Goal: Task Accomplishment & Management: Use online tool/utility

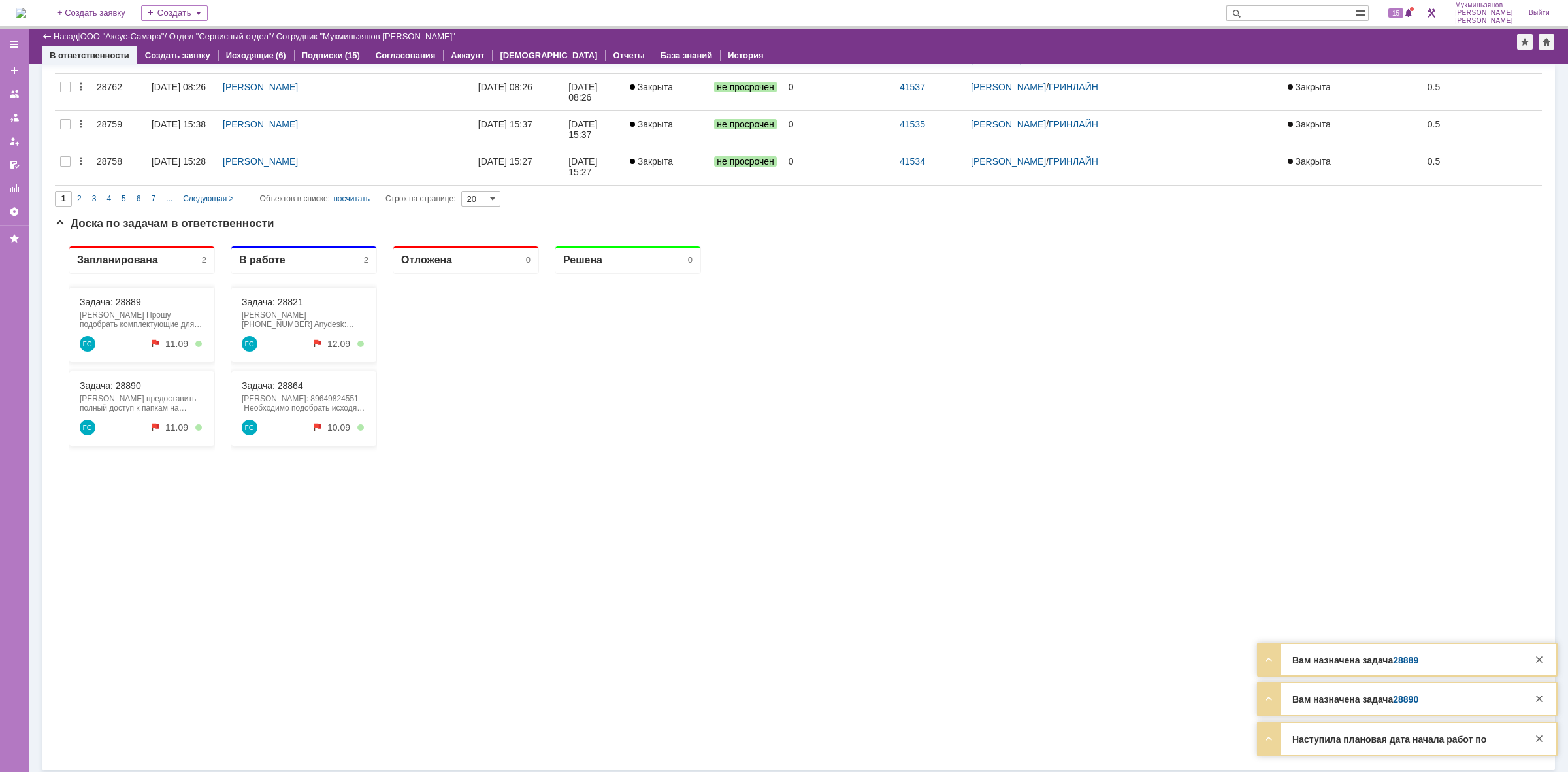
click at [126, 389] on link "Задача: 28890" at bounding box center [110, 386] width 61 height 11
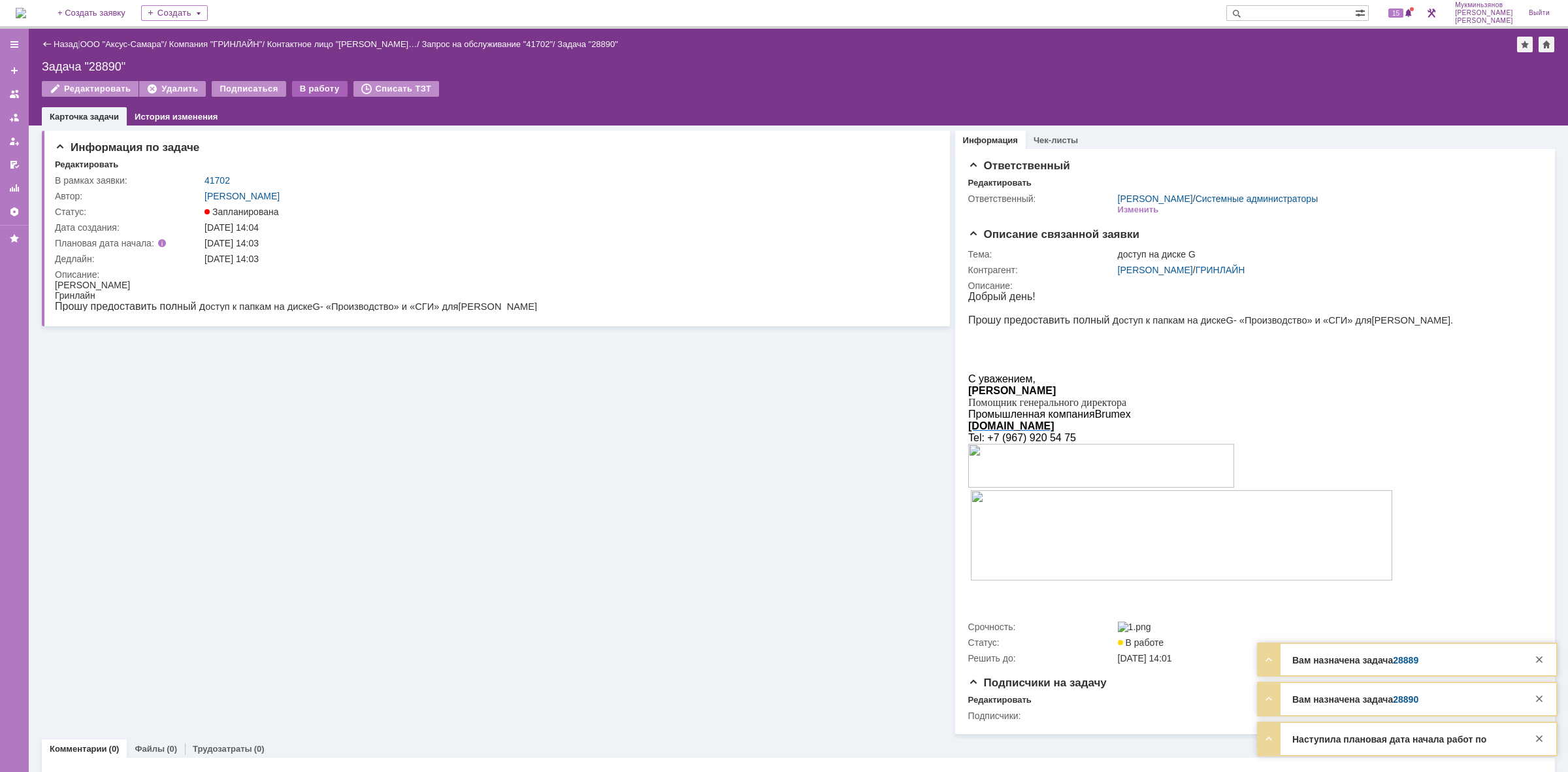
click at [298, 89] on div "В работу" at bounding box center [320, 89] width 55 height 16
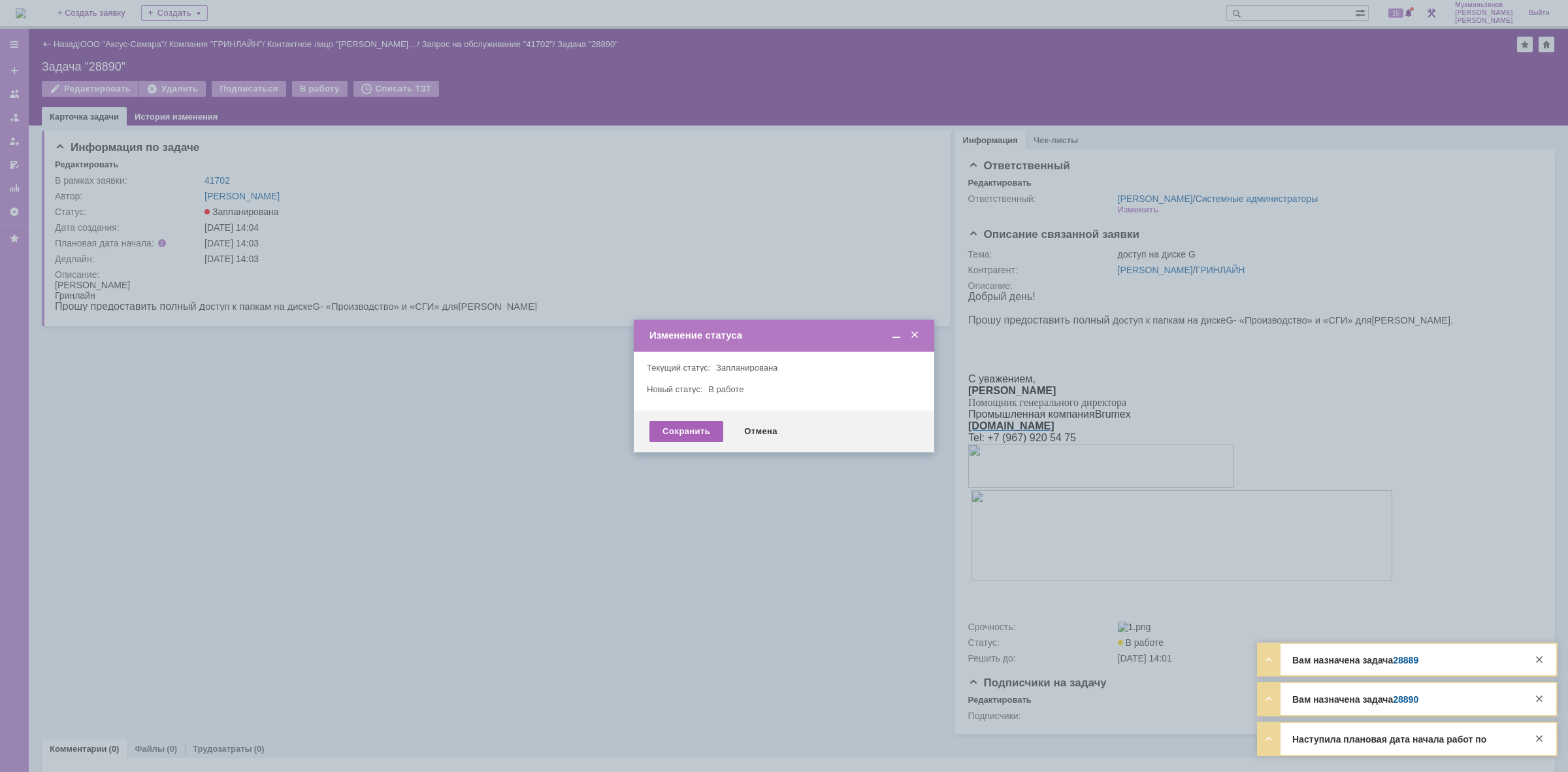
click at [691, 425] on div "Сохранить" at bounding box center [686, 431] width 73 height 21
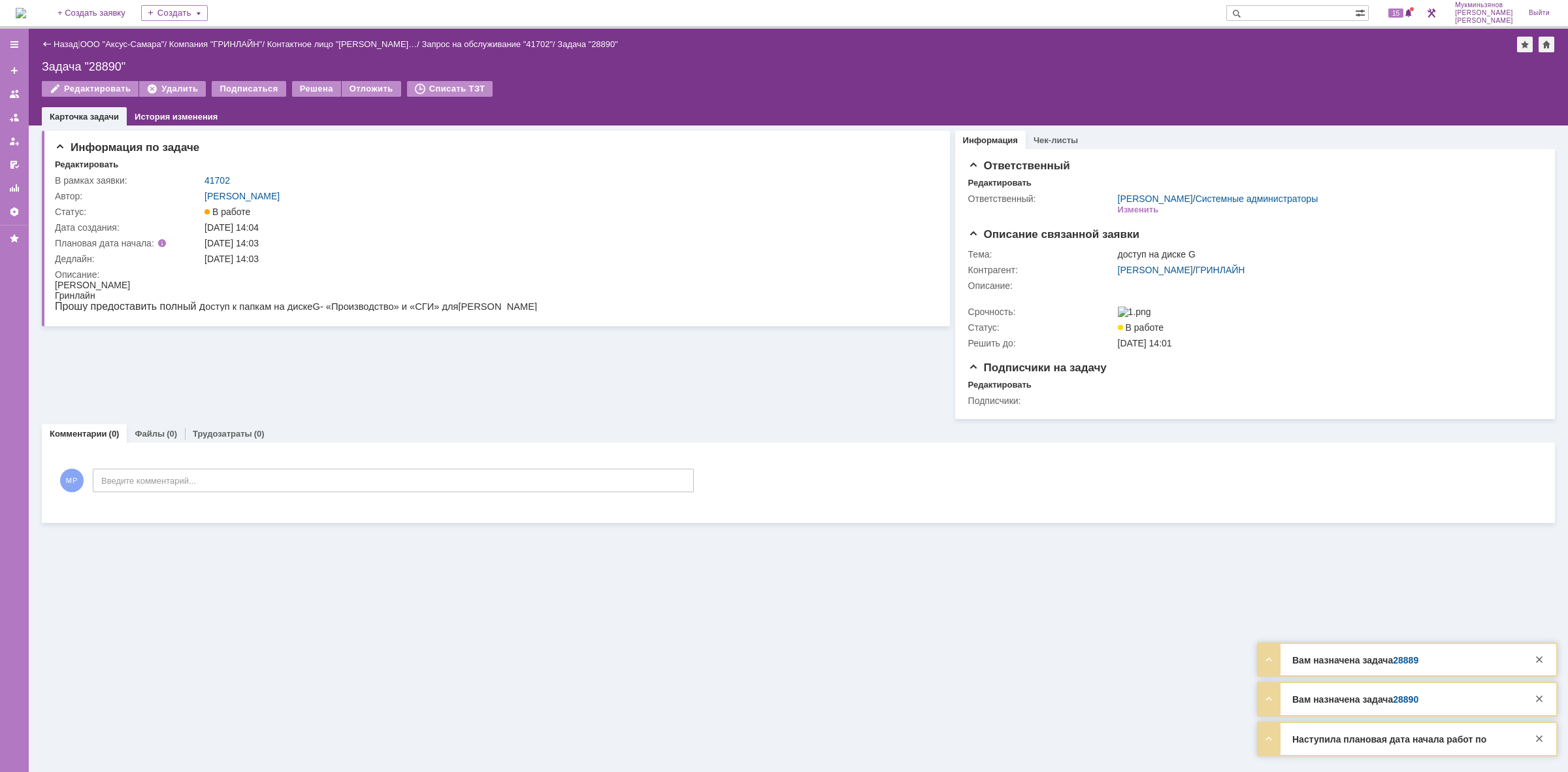
click at [26, 12] on img at bounding box center [21, 13] width 10 height 11
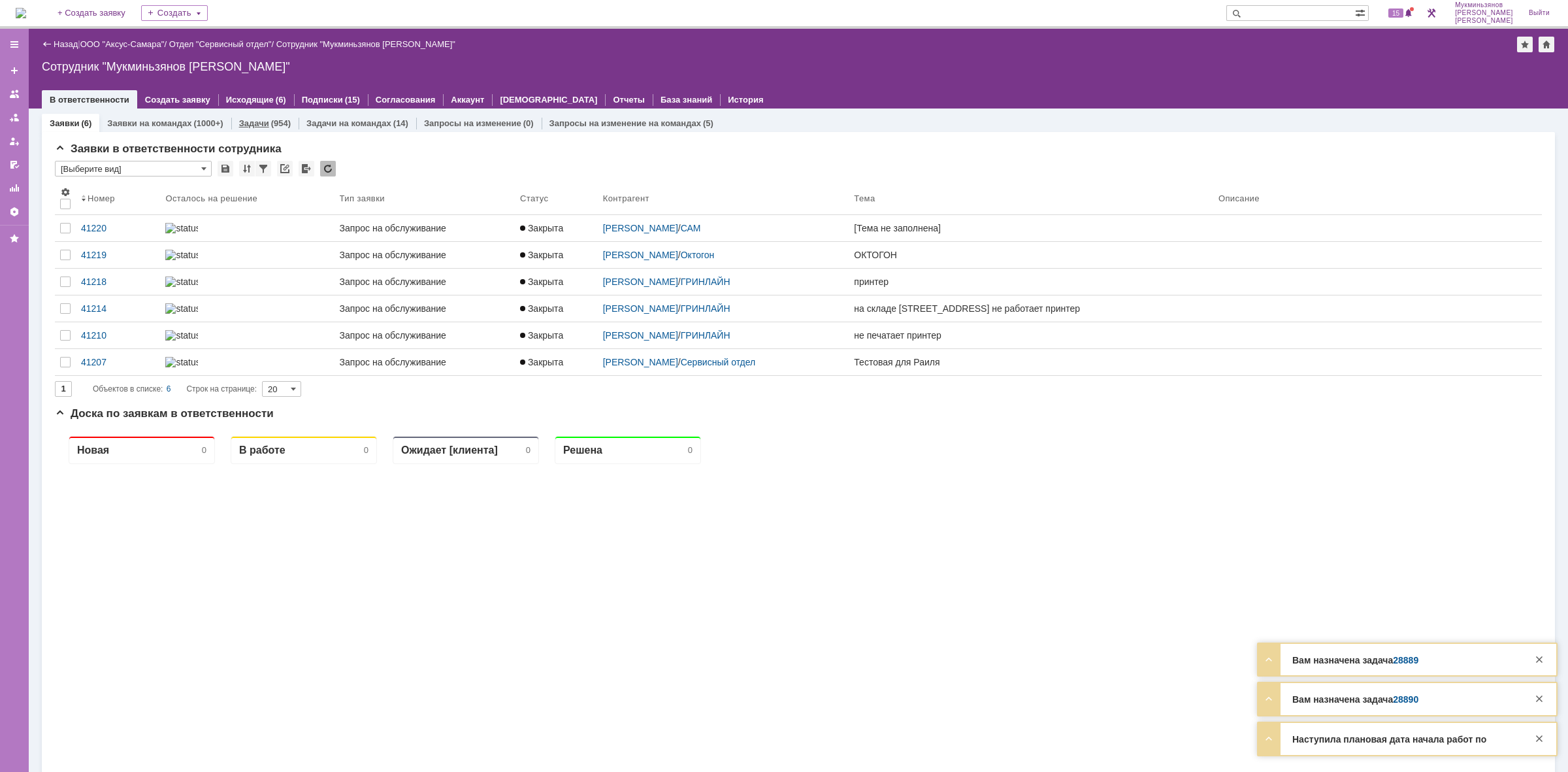
click at [270, 129] on div "Задачи (954)" at bounding box center [265, 123] width 67 height 19
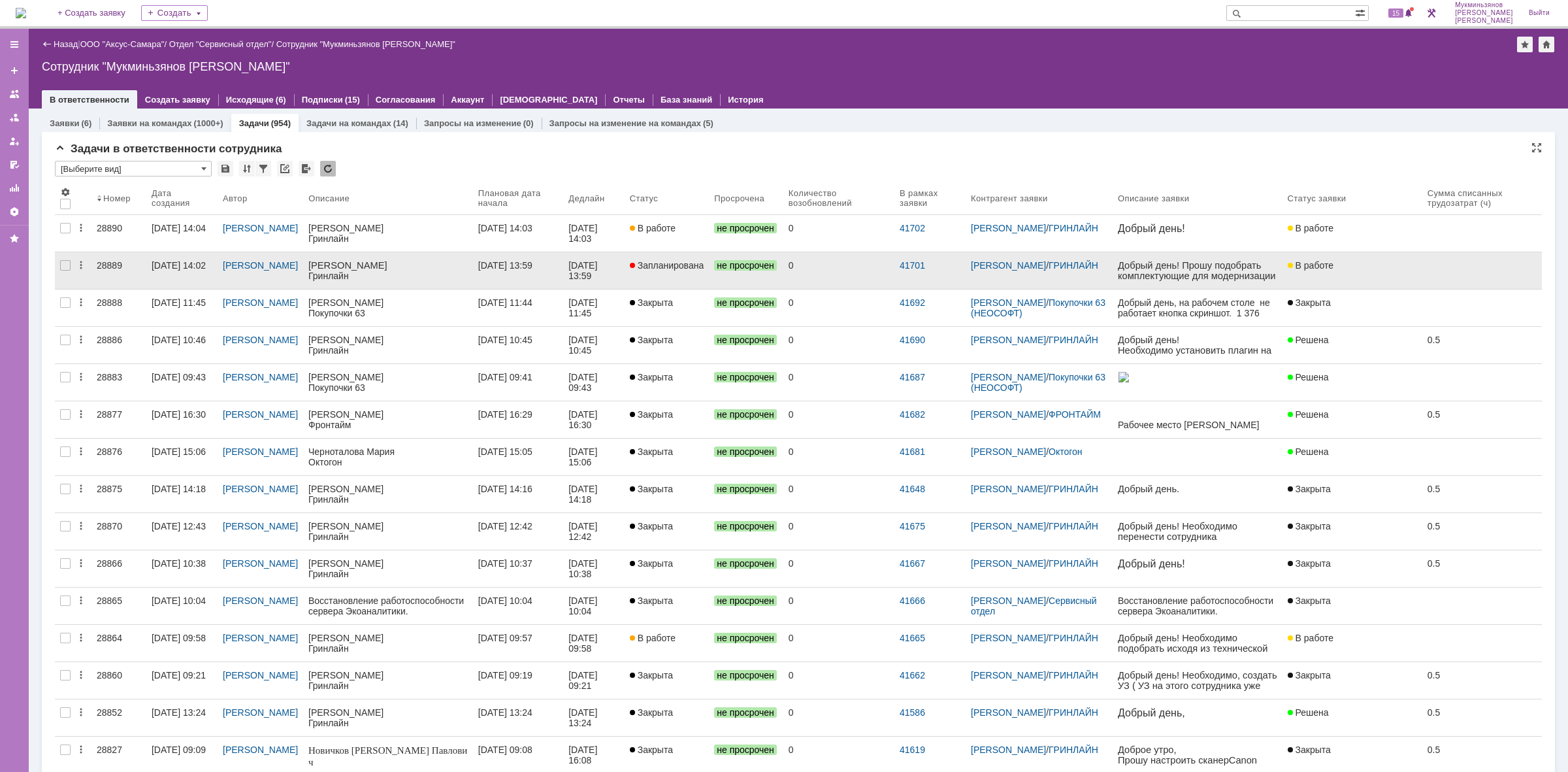
click at [619, 279] on div "[DATE] 13:59" at bounding box center [594, 271] width 51 height 21
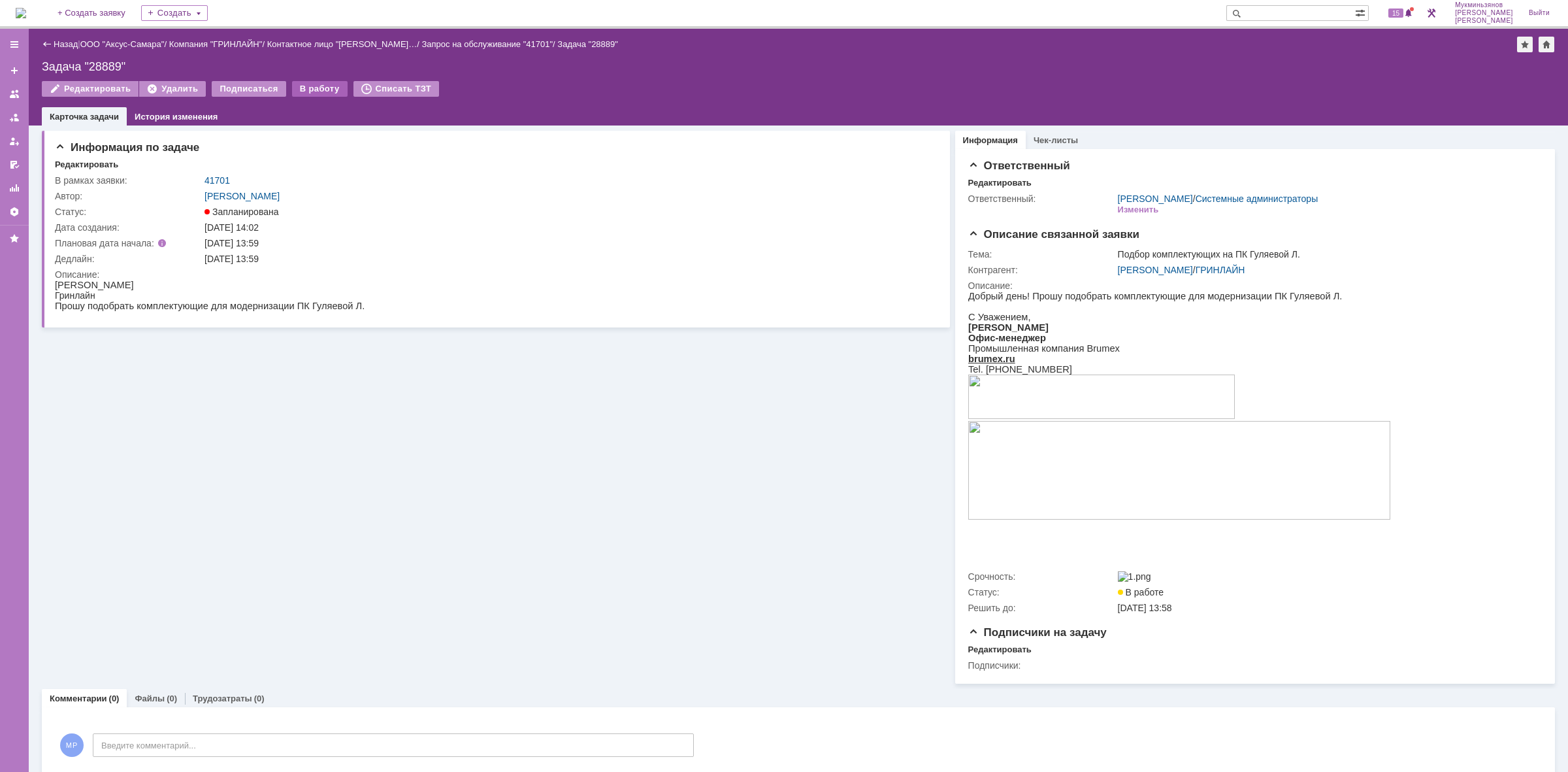
click at [321, 87] on div "В работу" at bounding box center [320, 89] width 55 height 16
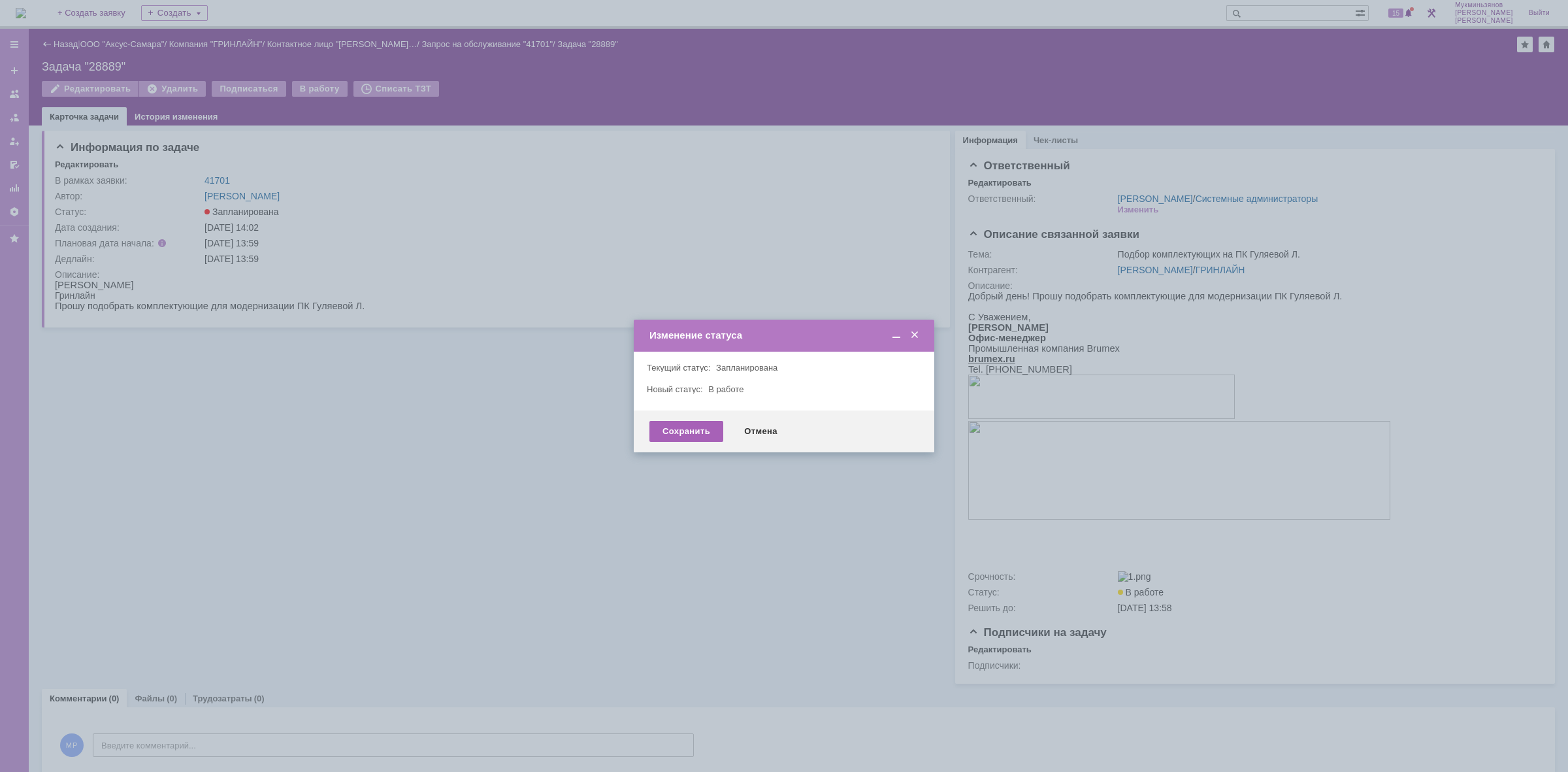
click at [673, 439] on div "Сохранить" at bounding box center [686, 431] width 73 height 21
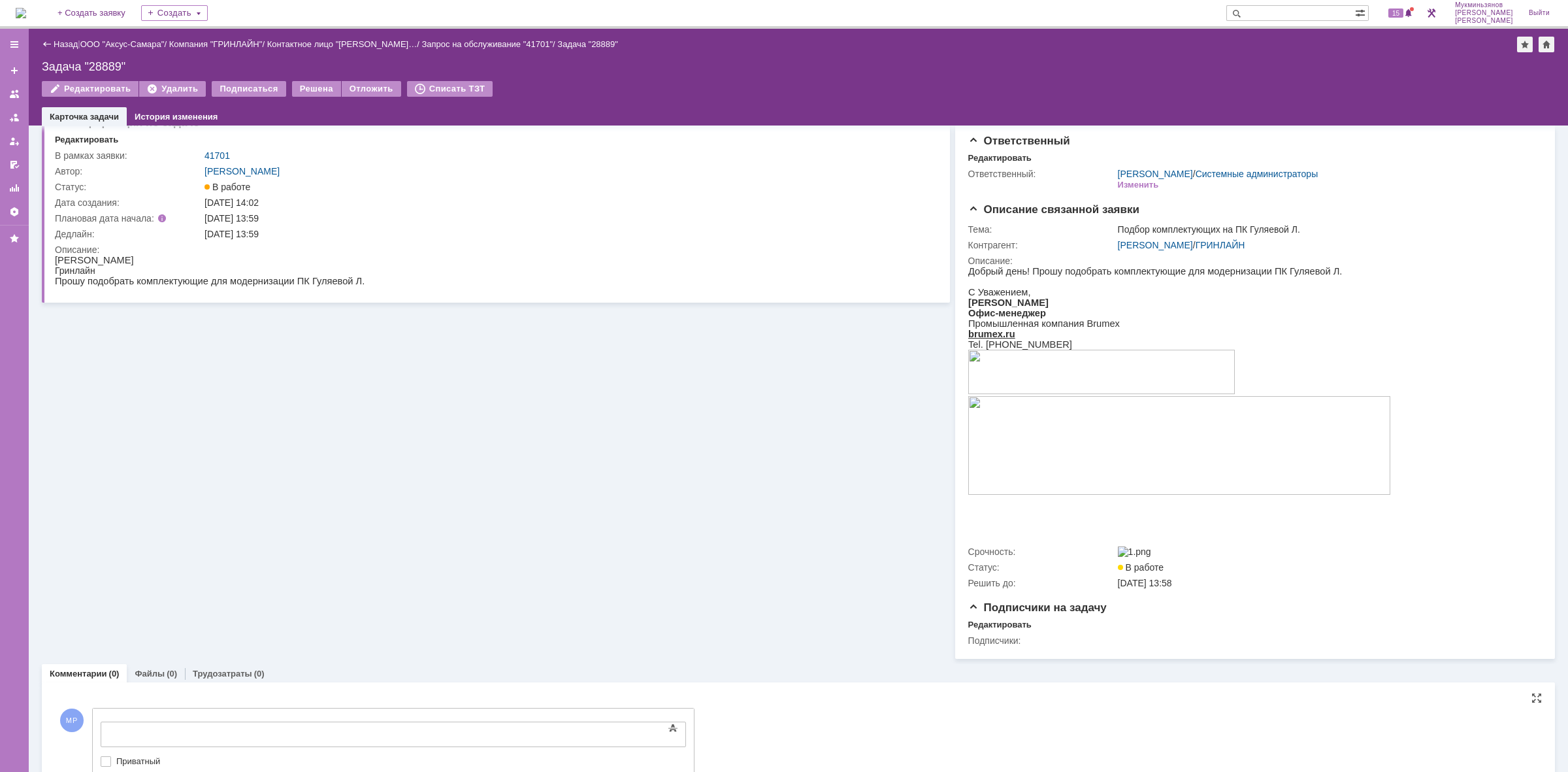
drag, startPoint x: 411, startPoint y: 1438, endPoint x: 314, endPoint y: 740, distance: 704.7
click at [300, 734] on div at bounding box center [206, 733] width 185 height 11
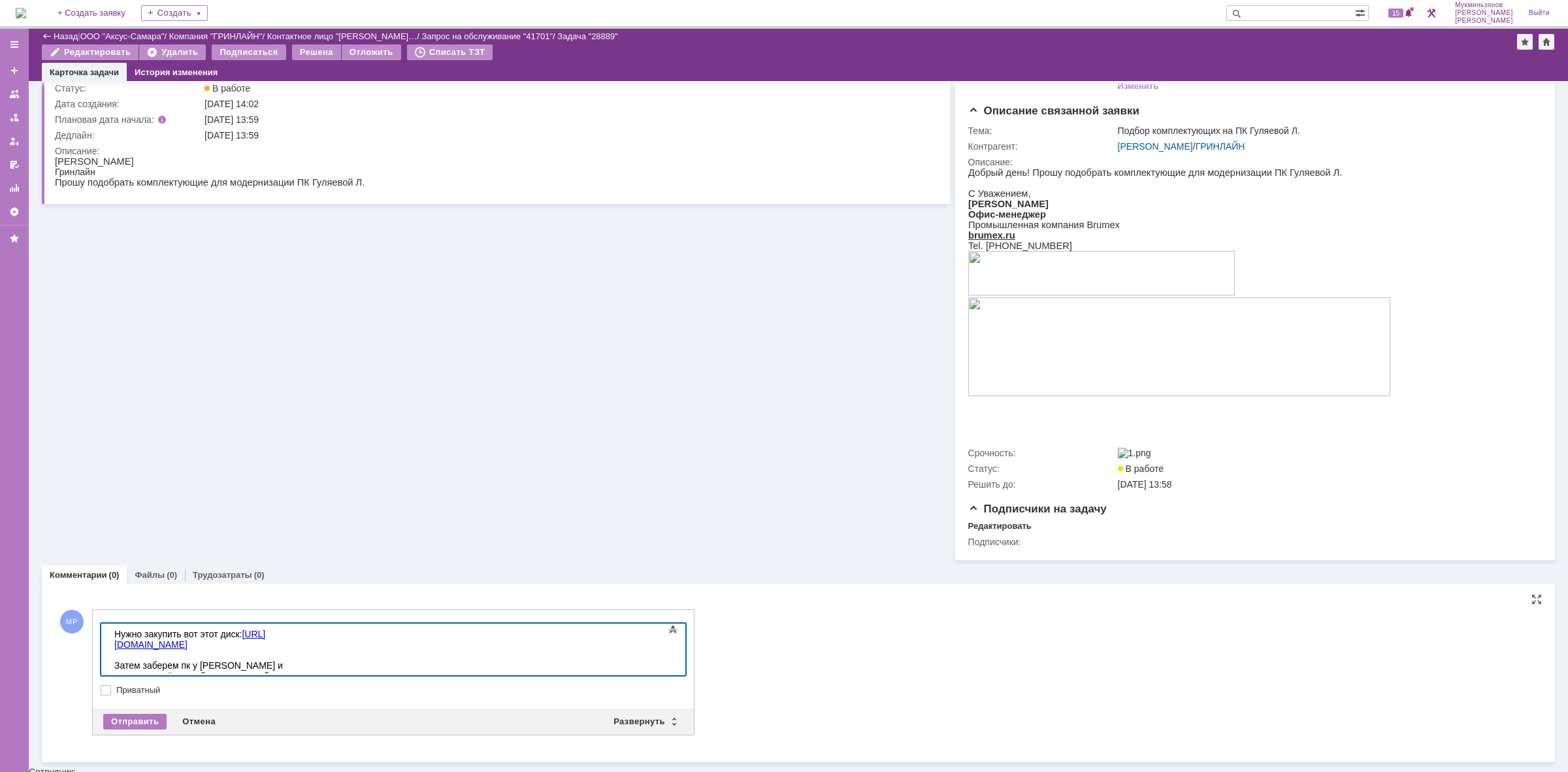
scroll to position [77, 0]
drag, startPoint x: 289, startPoint y: 652, endPoint x: 7, endPoint y: 570, distance: 293.7
click at [109, 626] on html "Нужно закупить вот этот диск: [URL][DOMAIN_NAME] Затем заберем пк у Гуляевой и …" at bounding box center [207, 657] width 196 height 63
copy div "Нужно закупить вот этот диск: [URL][DOMAIN_NAME] Затем заберем пк у [PERSON_NAM…"
click at [119, 721] on div "Отправить" at bounding box center [135, 723] width 64 height 16
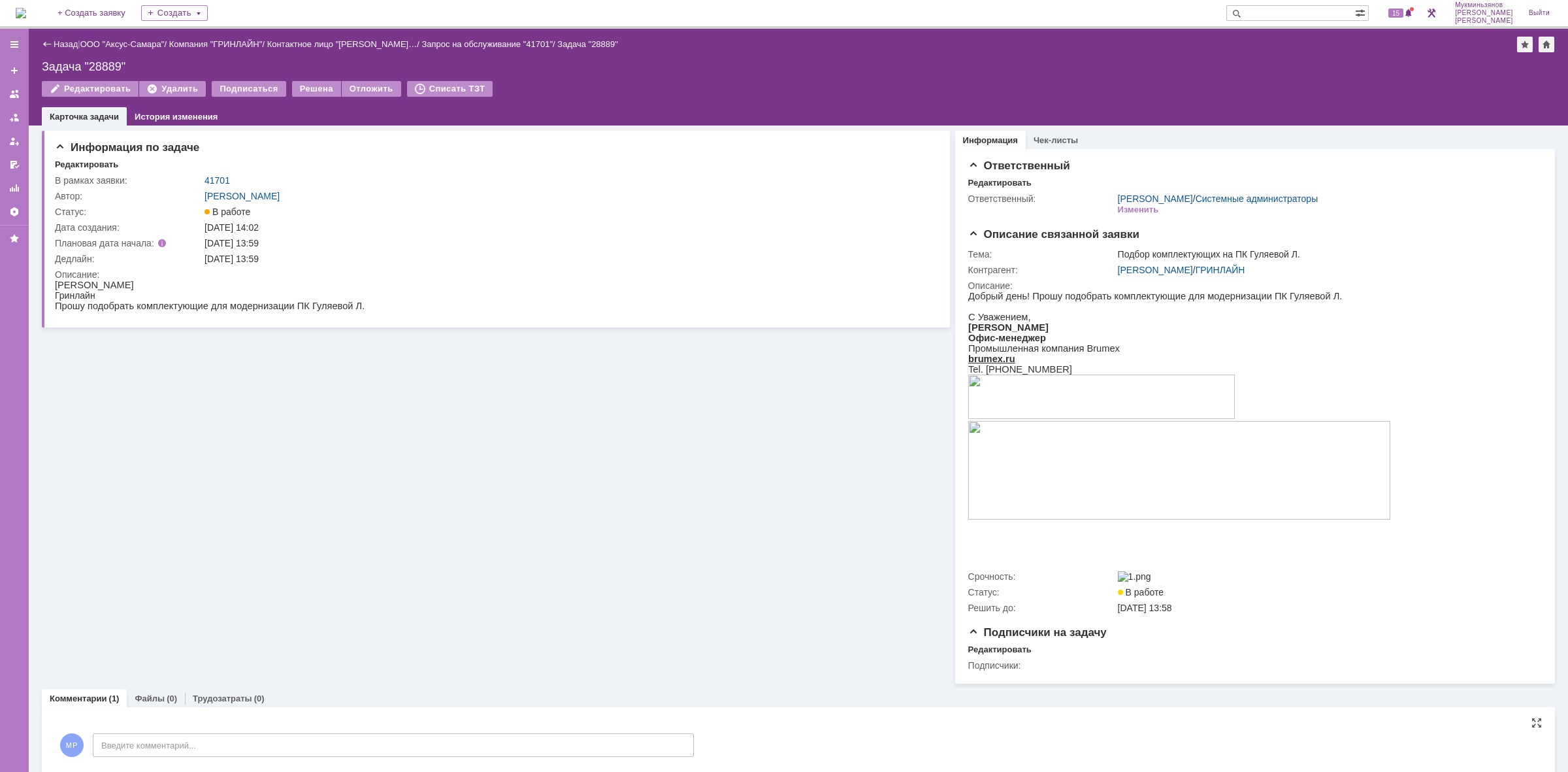
scroll to position [0, 0]
click at [209, 699] on link "Трудозатраты" at bounding box center [222, 698] width 59 height 10
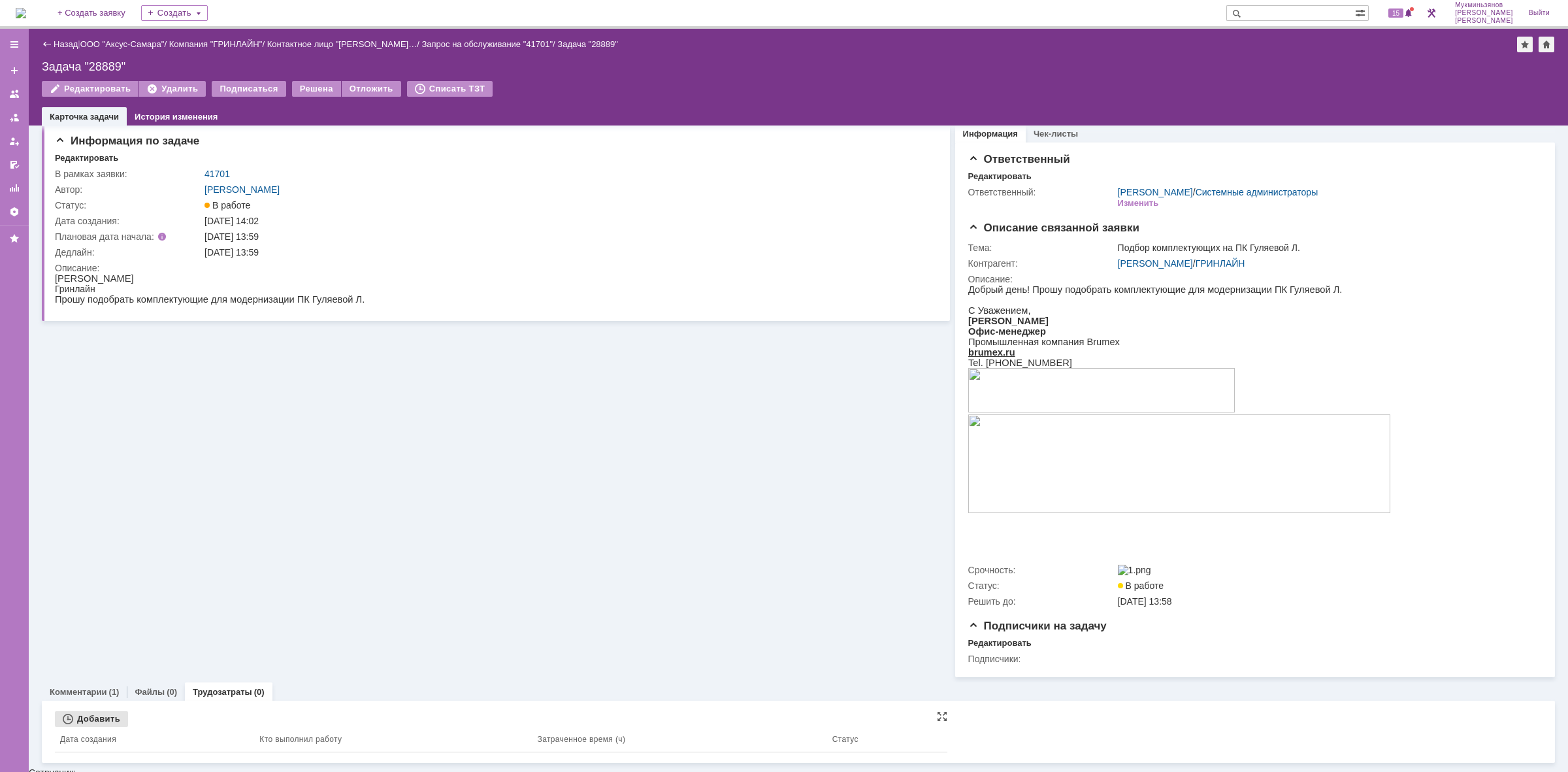
scroll to position [8, 0]
click at [116, 716] on div "Добавить" at bounding box center [91, 718] width 73 height 16
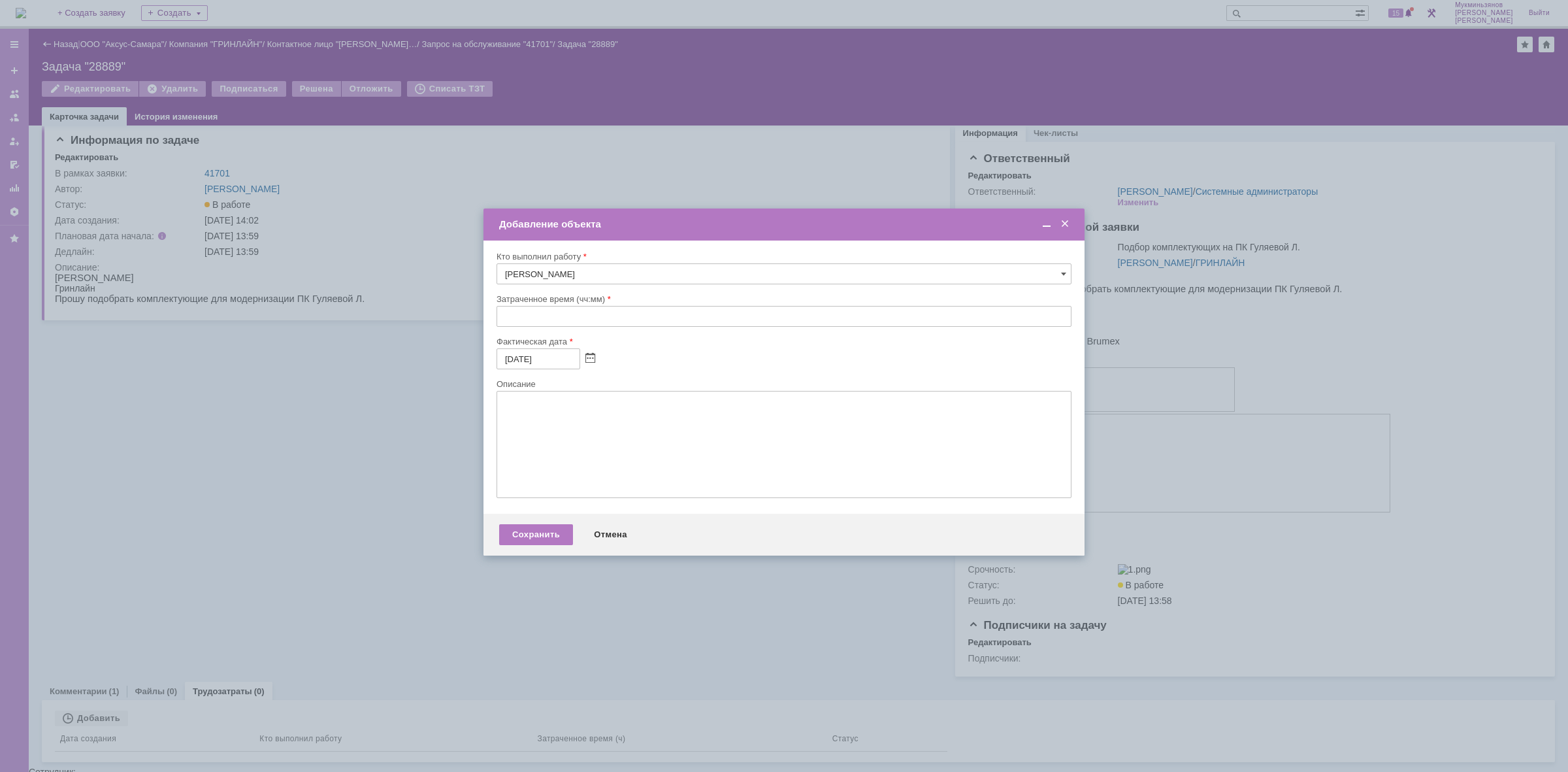
click at [515, 327] on div at bounding box center [784, 332] width 575 height 9
click at [517, 323] on input "text" at bounding box center [784, 317] width 575 height 21
type input "00:30"
click at [547, 461] on textarea at bounding box center [784, 444] width 575 height 107
paste textarea "Нужно закупить вот этот диск: [URL][DOMAIN_NAME] Затем заберем пк у [PERSON_NAM…"
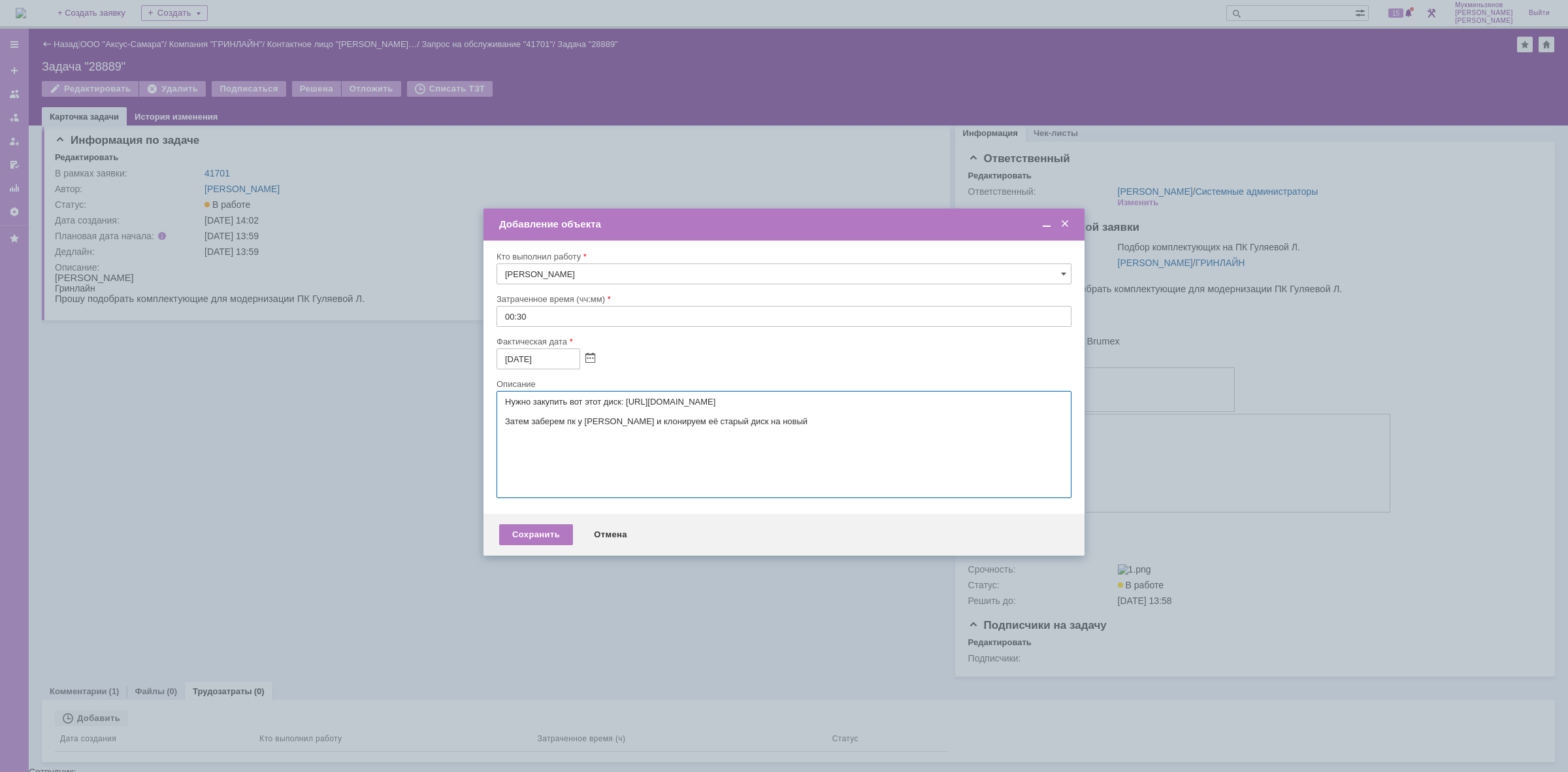
type textarea "Нужно закупить вот этот диск: [URL][DOMAIN_NAME] Затем заберем пк у [PERSON_NAM…"
click at [544, 554] on div "Сохранить Отмена" at bounding box center [784, 535] width 601 height 42
click at [547, 541] on div "Сохранить" at bounding box center [536, 535] width 73 height 21
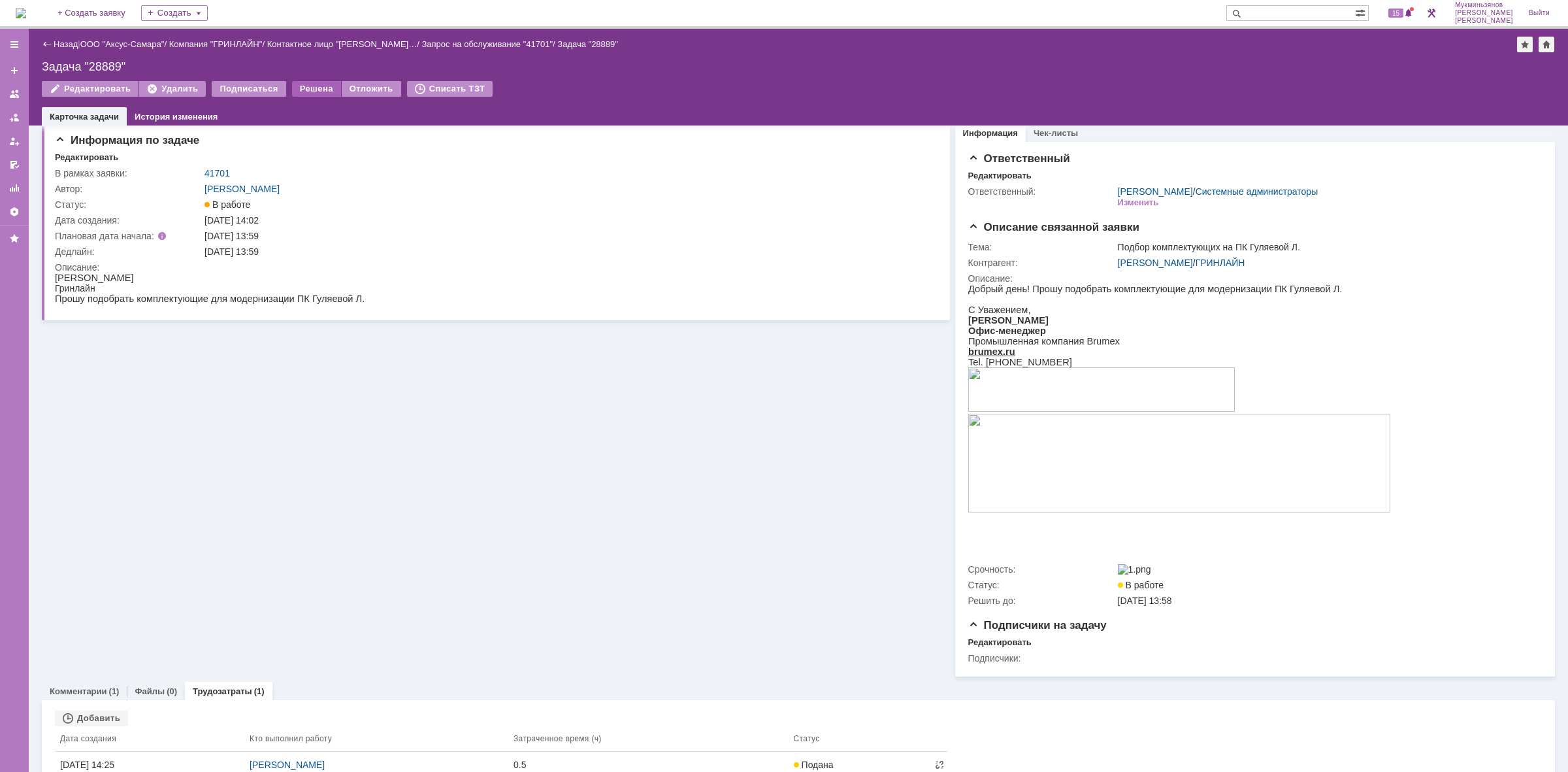
click at [310, 93] on div "Решена" at bounding box center [316, 89] width 49 height 16
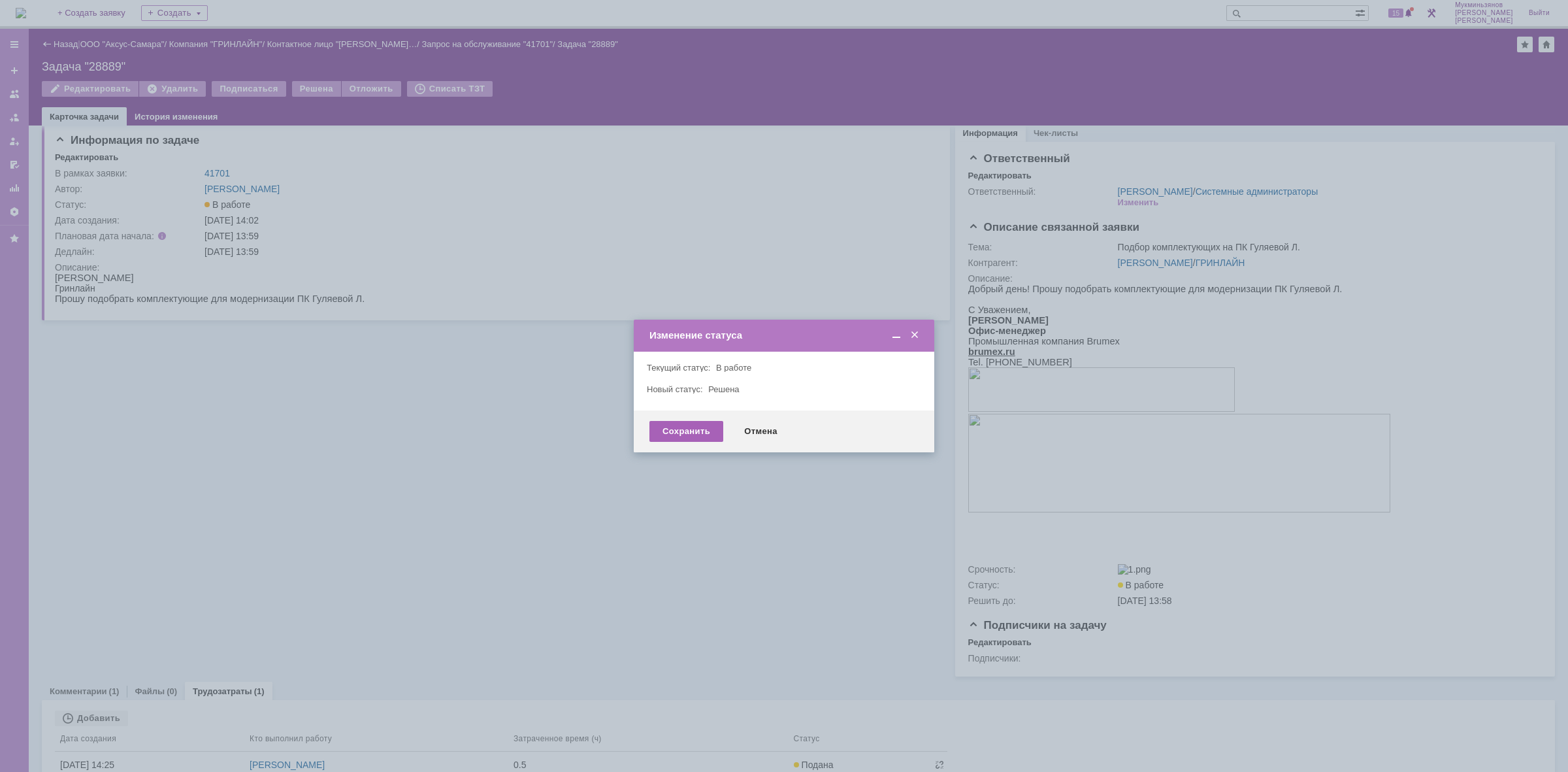
click at [662, 431] on div "Сохранить" at bounding box center [686, 431] width 73 height 21
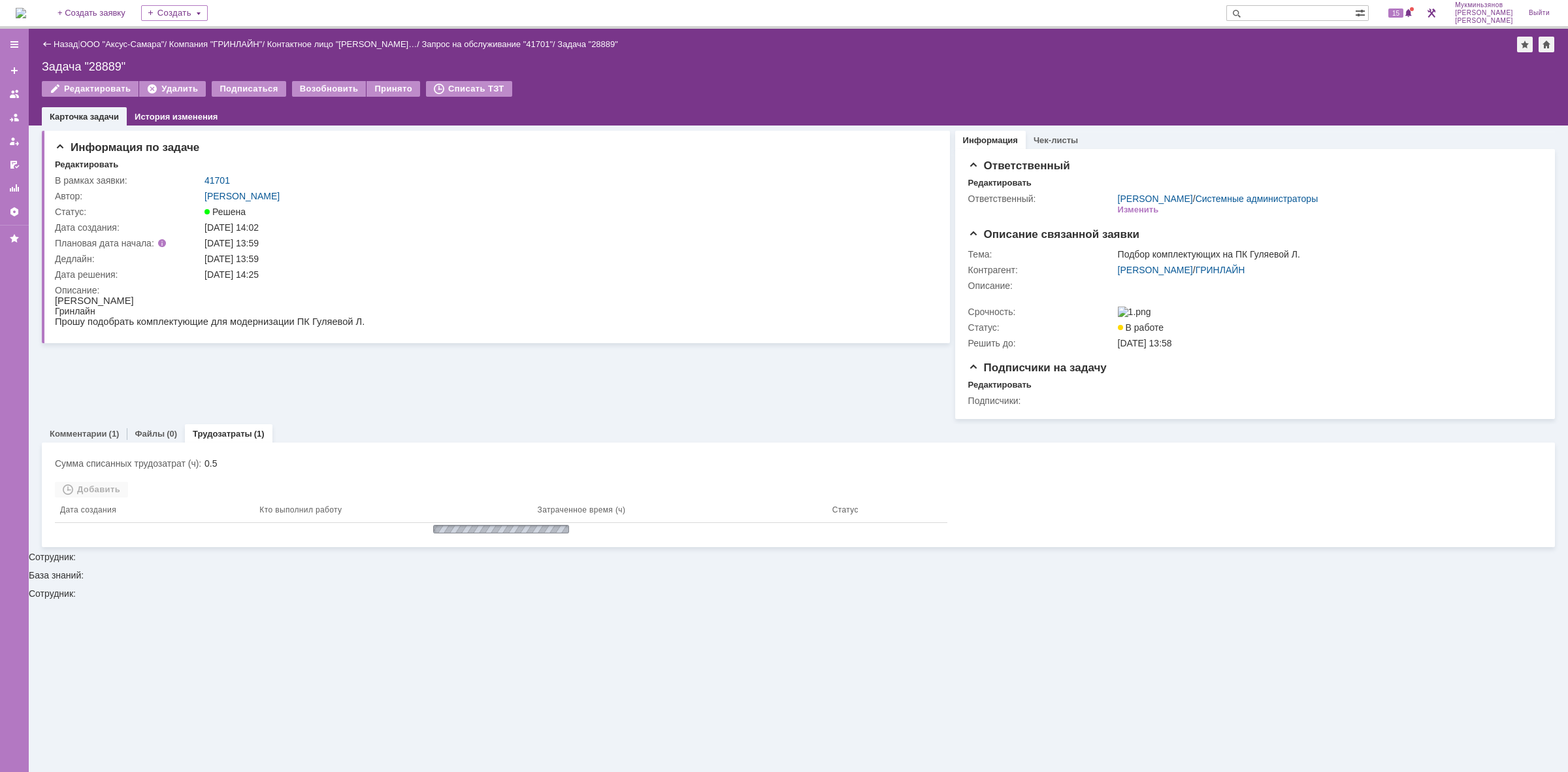
scroll to position [0, 0]
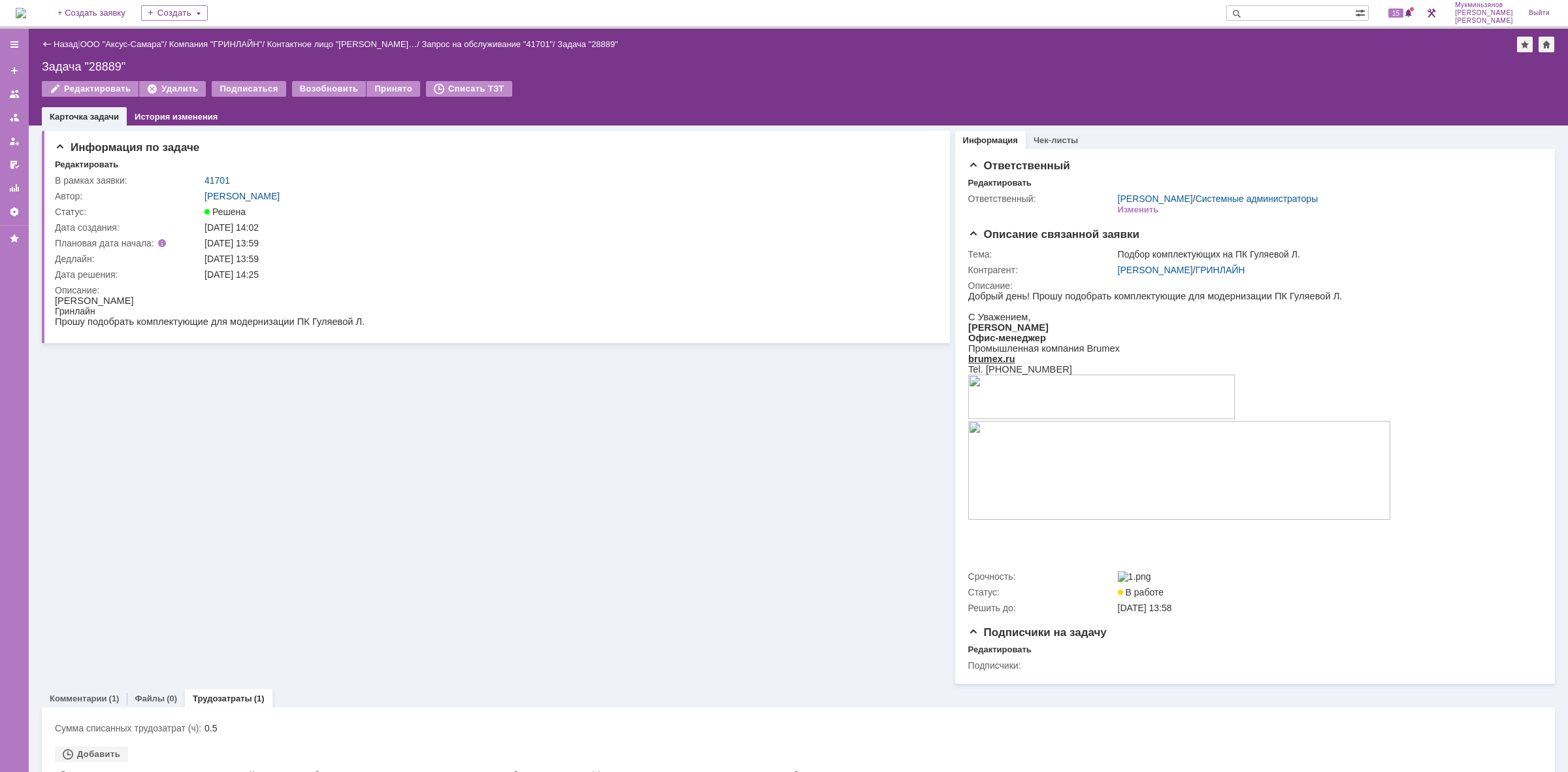
click at [26, 17] on img at bounding box center [21, 13] width 10 height 11
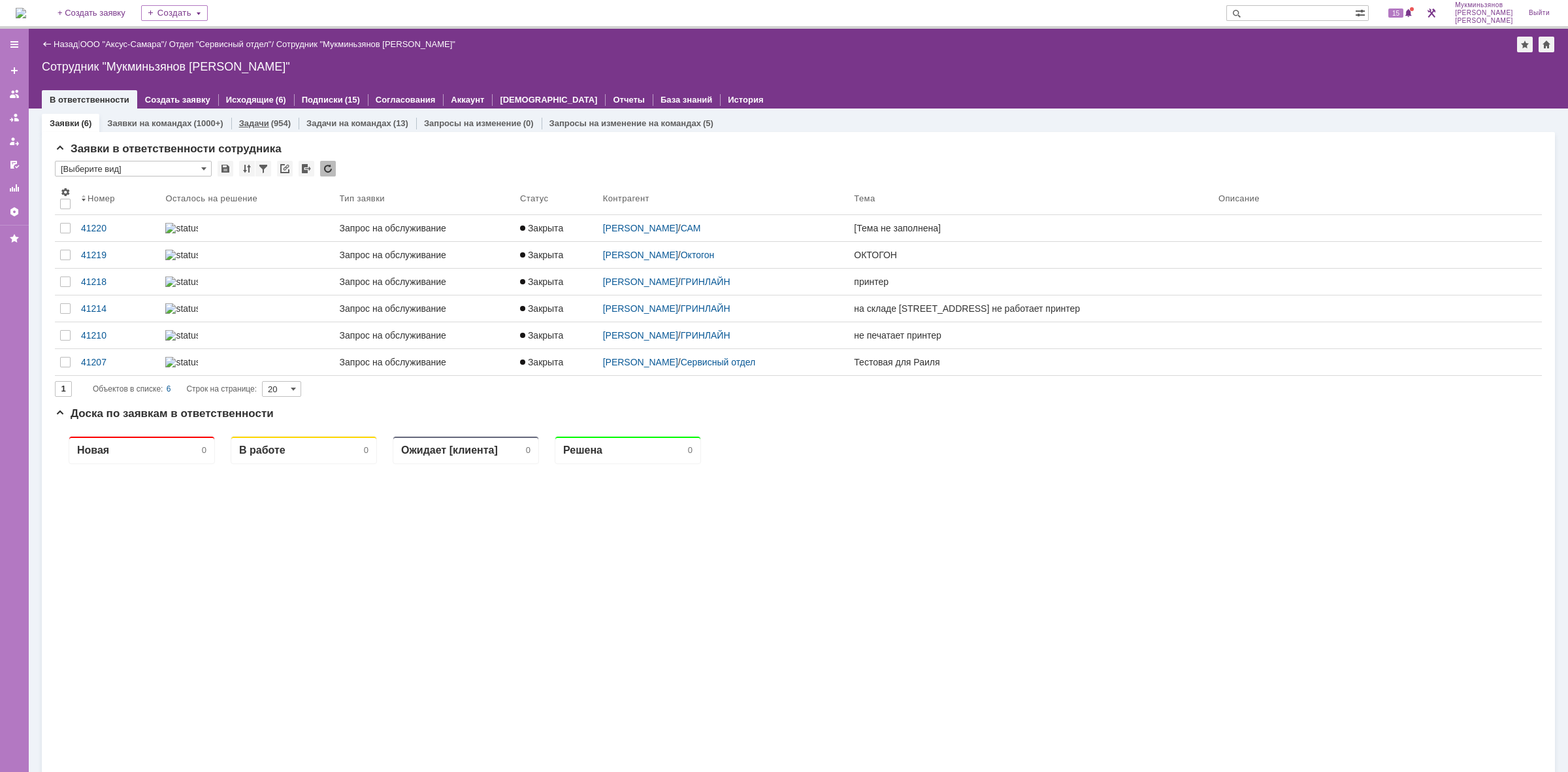
click at [255, 123] on link "Задачи" at bounding box center [254, 123] width 30 height 10
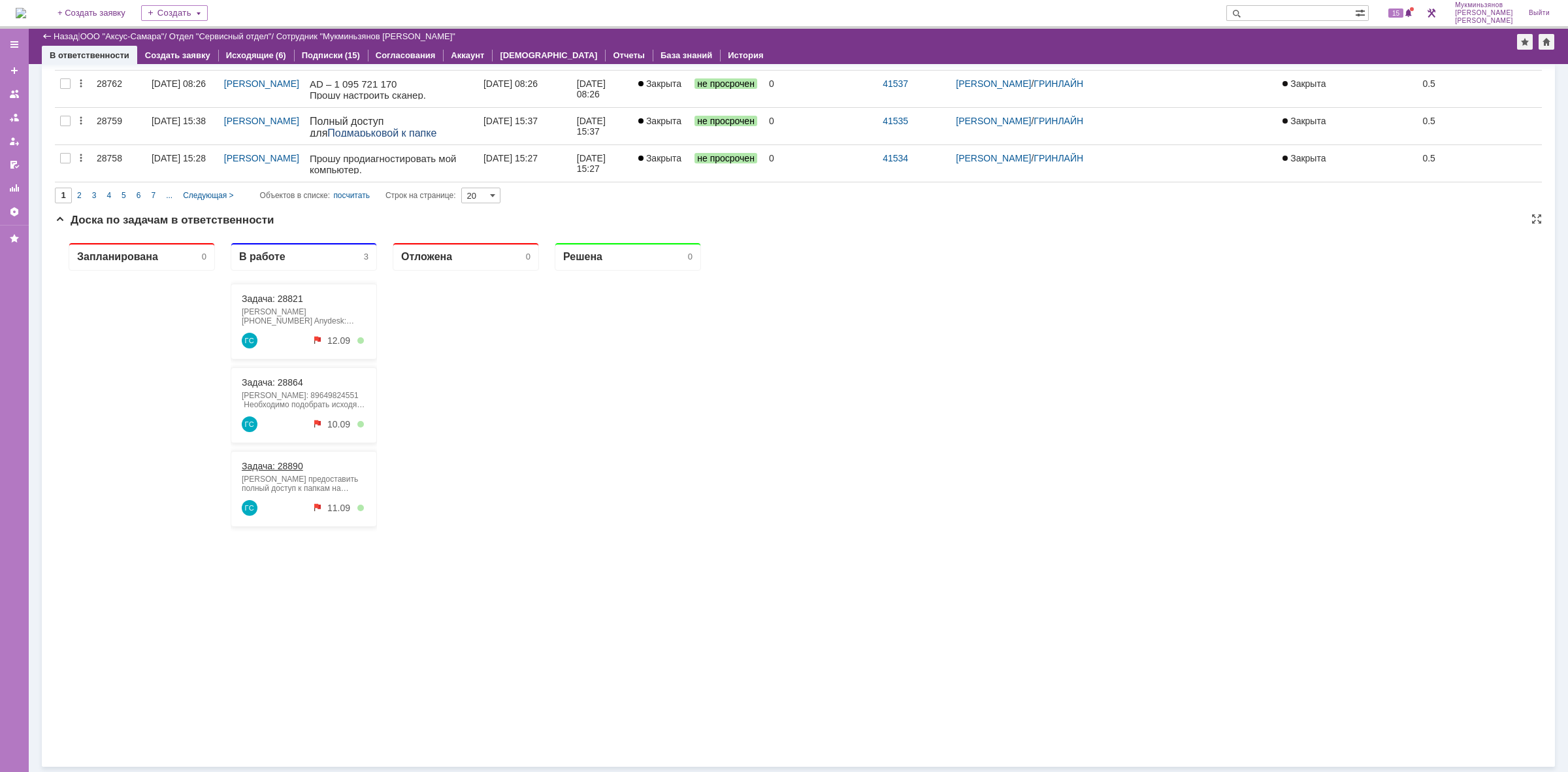
click at [267, 467] on link "Задача: 28890" at bounding box center [272, 466] width 61 height 11
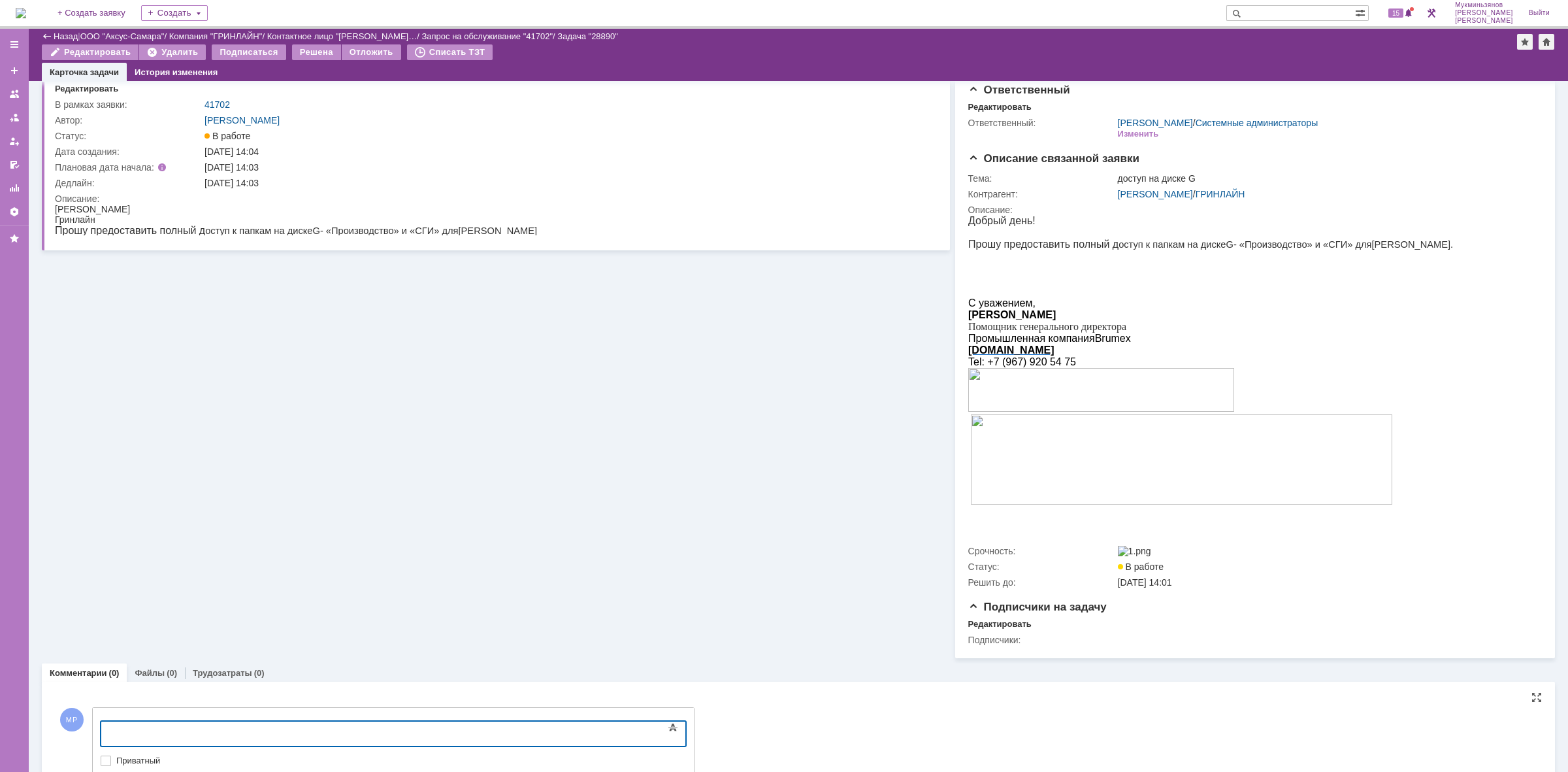
click at [198, 730] on div at bounding box center [206, 732] width 185 height 11
drag, startPoint x: 70, startPoint y: 730, endPoint x: 7, endPoint y: 728, distance: 63.0
click at [109, 728] on html "Доступ предоставлен" at bounding box center [207, 733] width 196 height 23
copy div "Доступ предоставлен"
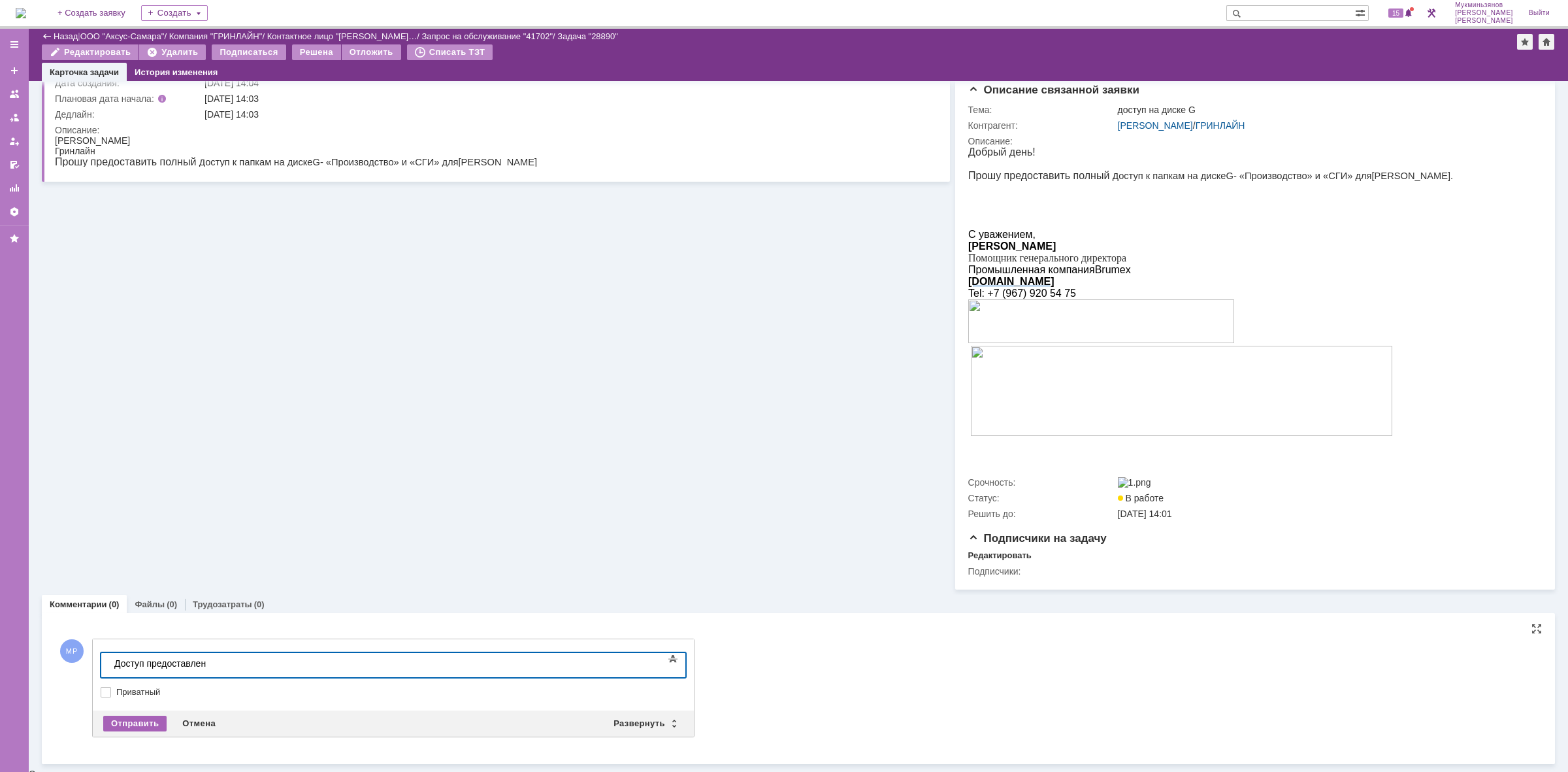
click at [129, 724] on div "Отправить" at bounding box center [135, 723] width 64 height 16
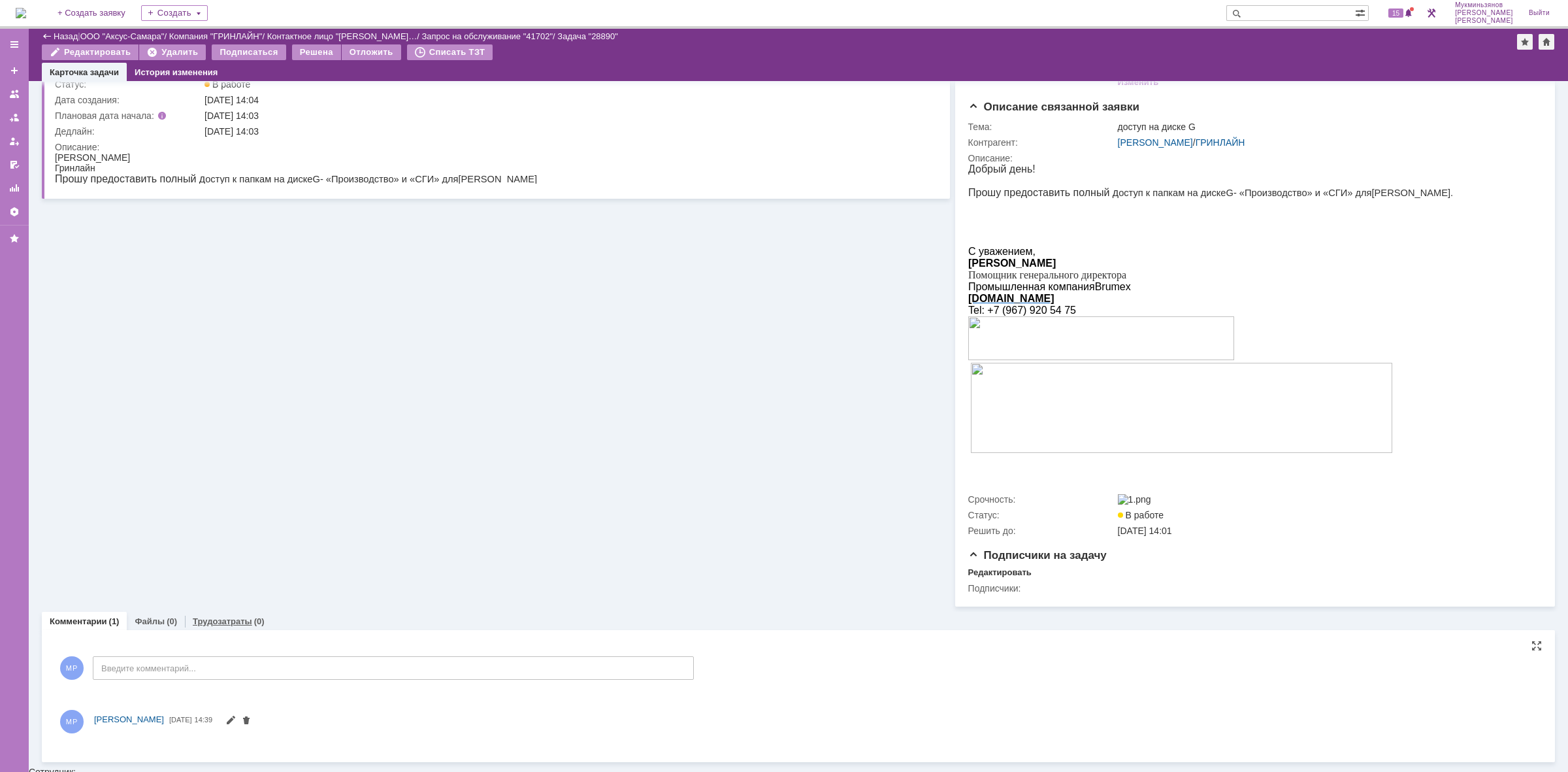
scroll to position [89, 0]
click at [213, 616] on link "Трудозатраты" at bounding box center [222, 616] width 59 height 10
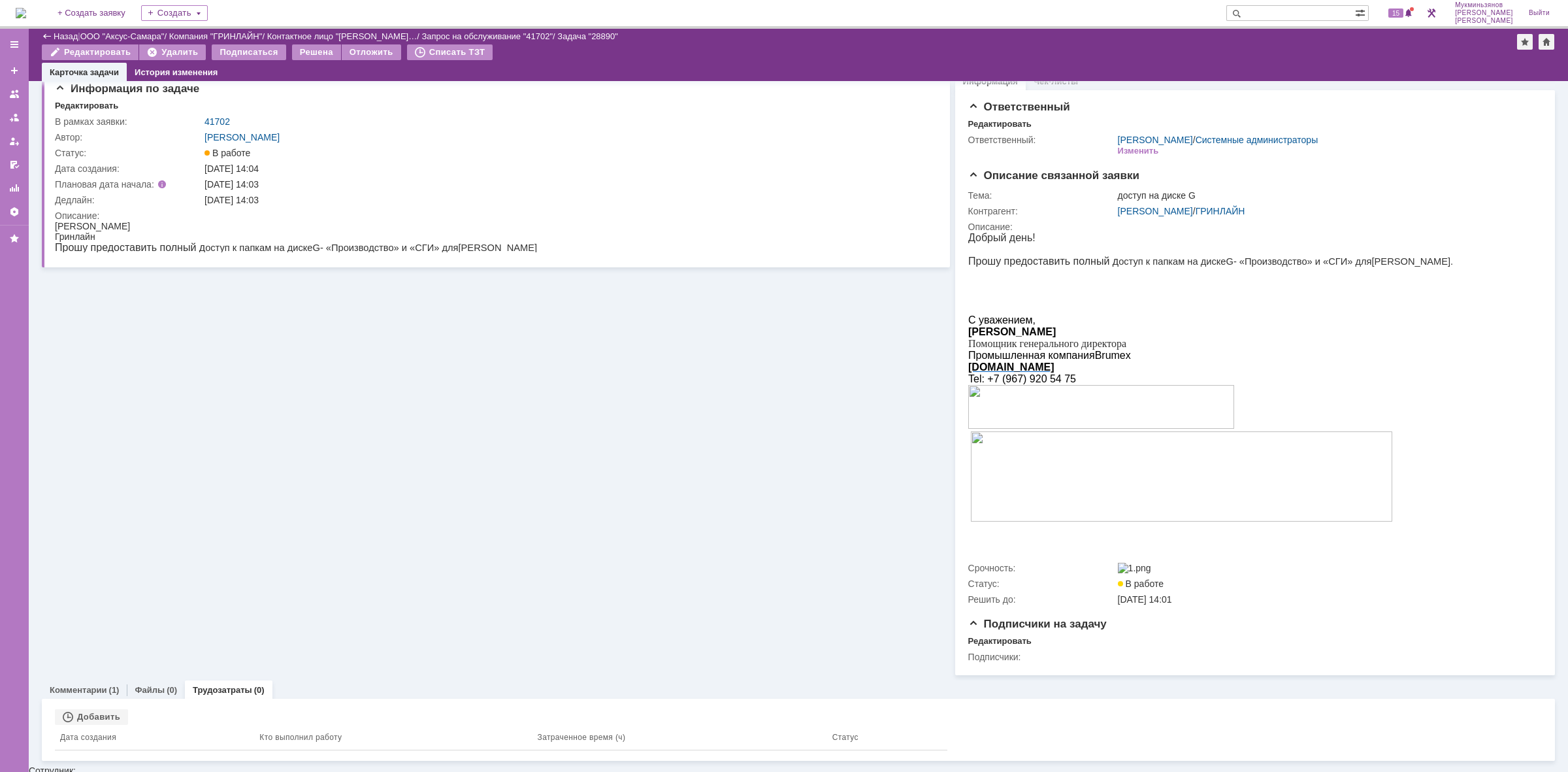
scroll to position [14, 0]
click at [109, 719] on div "Добавить" at bounding box center [91, 717] width 73 height 16
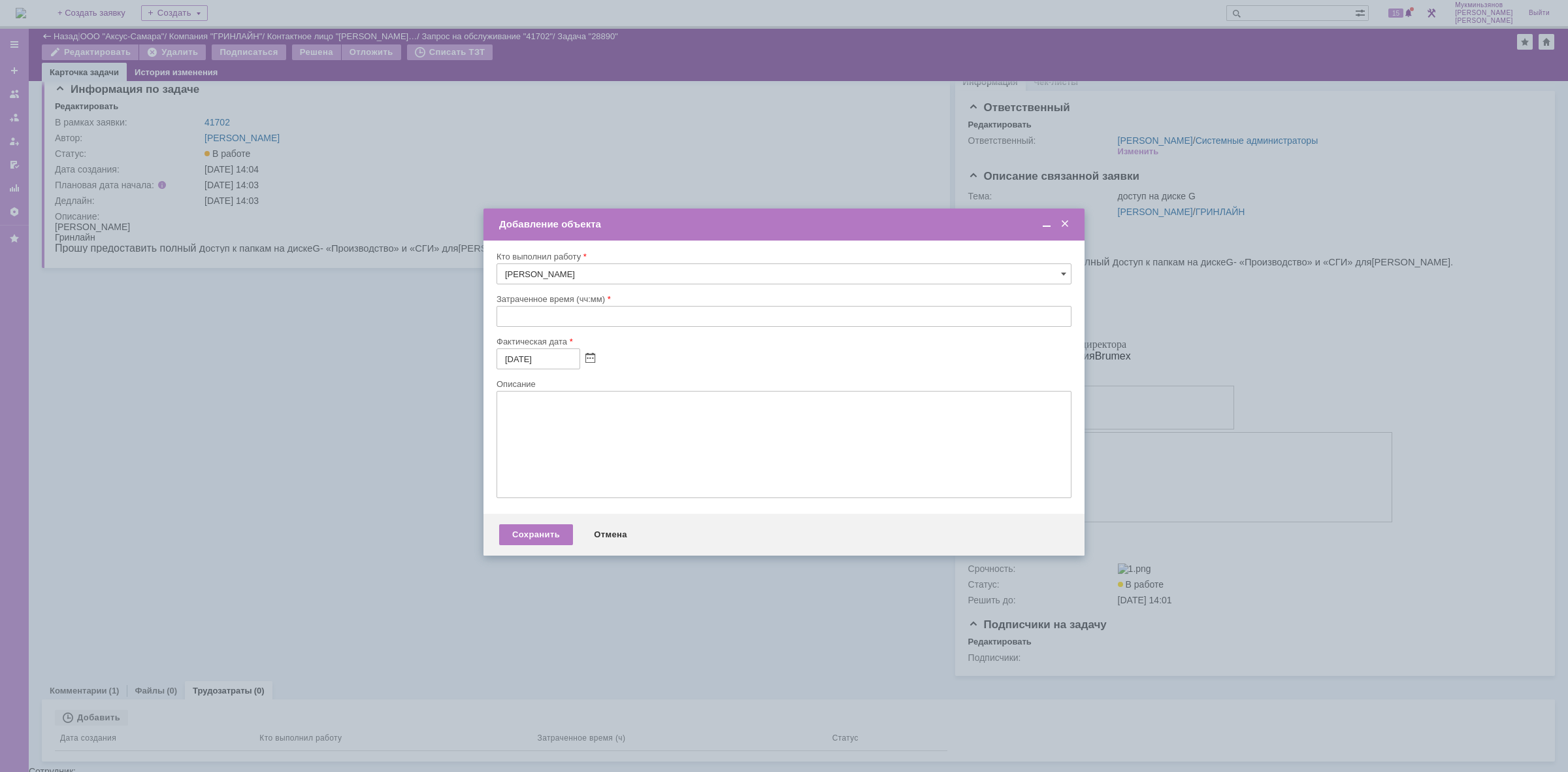
click at [556, 319] on input "text" at bounding box center [784, 317] width 575 height 21
type input "00:30"
click at [572, 445] on textarea at bounding box center [784, 444] width 575 height 107
paste textarea "Доступ предоставлен"
type textarea "Доступ предоставлен"
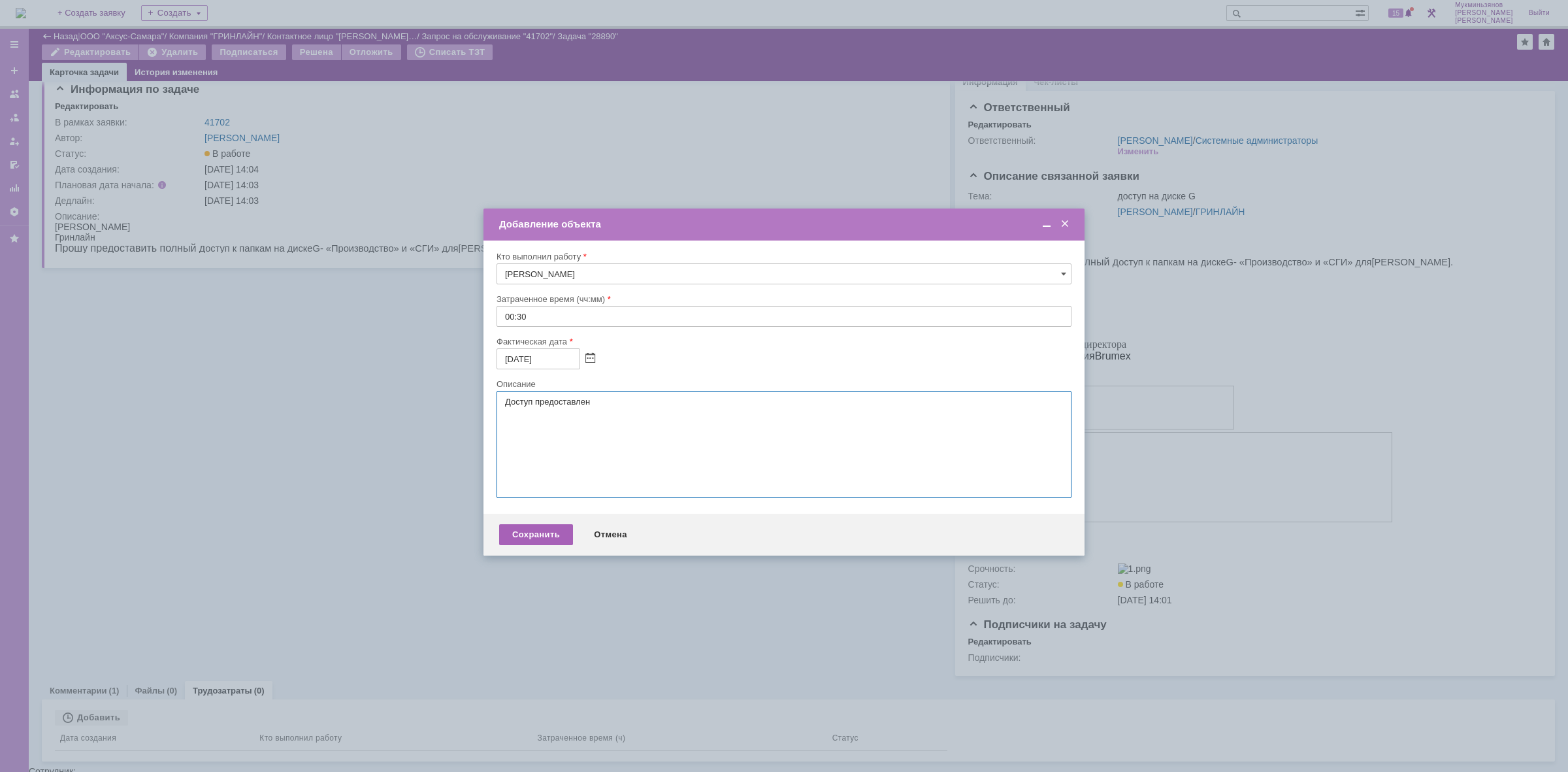
click at [547, 541] on div "Сохранить" at bounding box center [536, 535] width 73 height 21
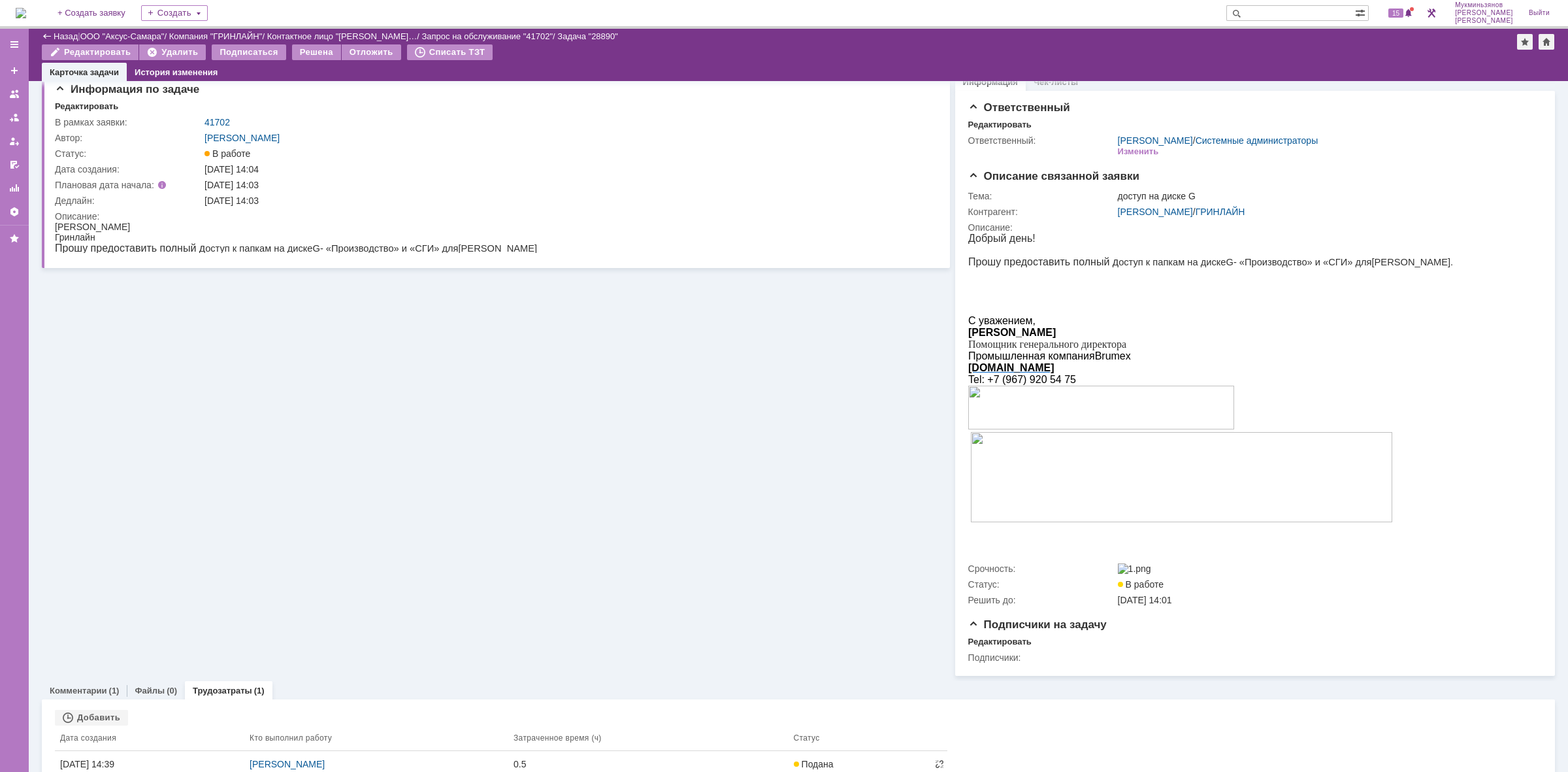
scroll to position [0, 0]
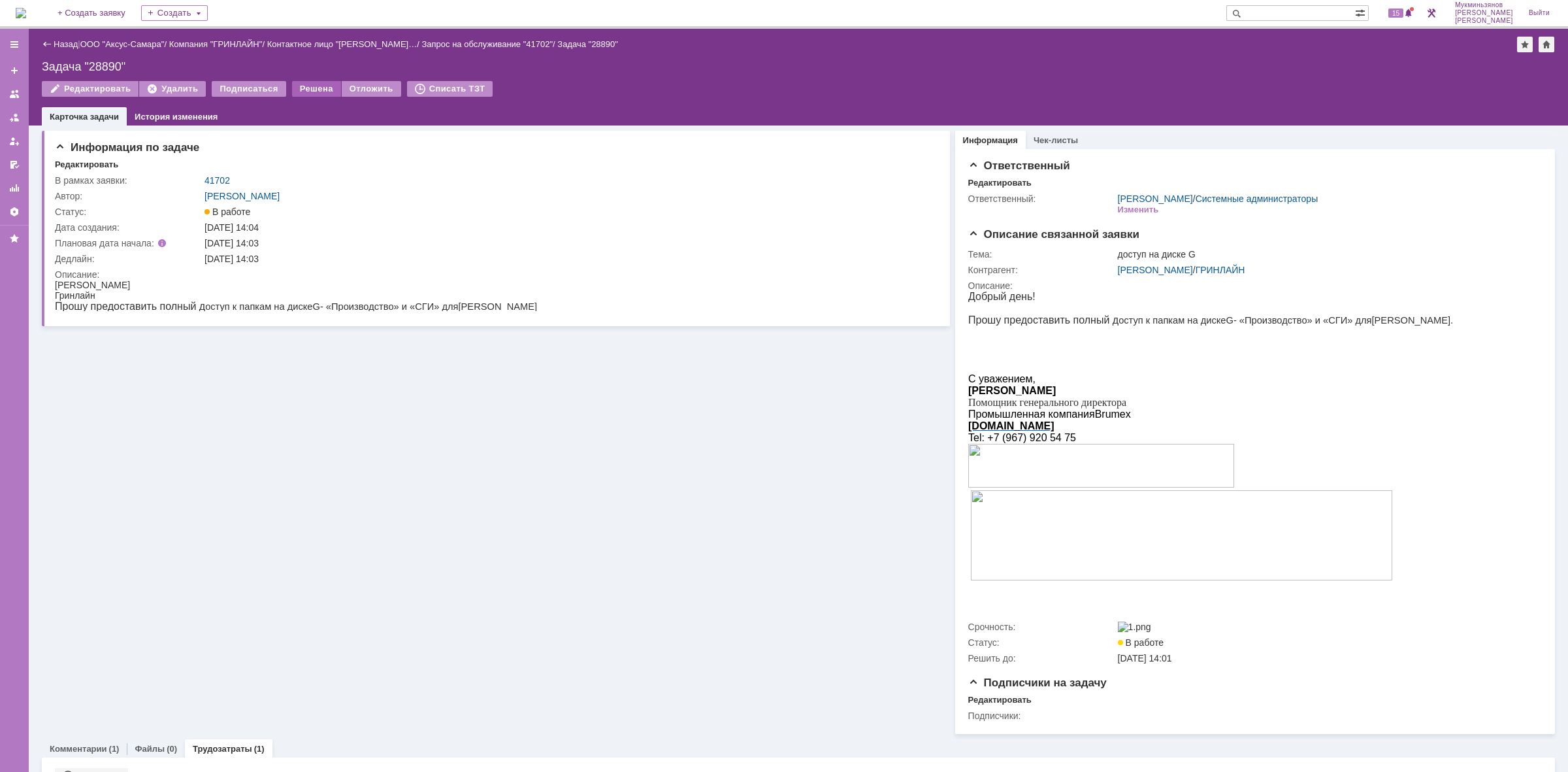
click at [321, 85] on div "Решена" at bounding box center [316, 89] width 49 height 16
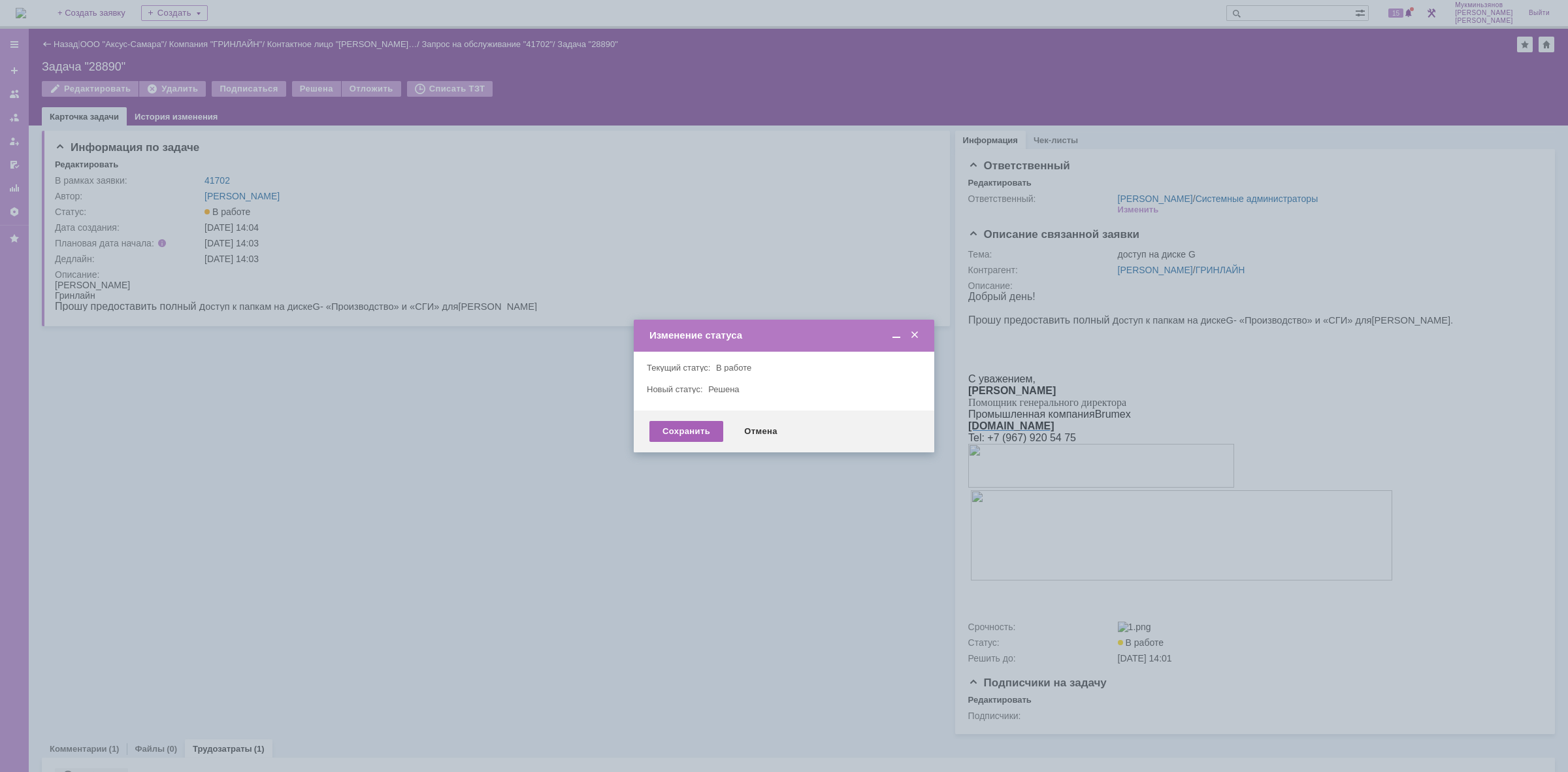
click at [681, 429] on div "Сохранить" at bounding box center [686, 431] width 73 height 21
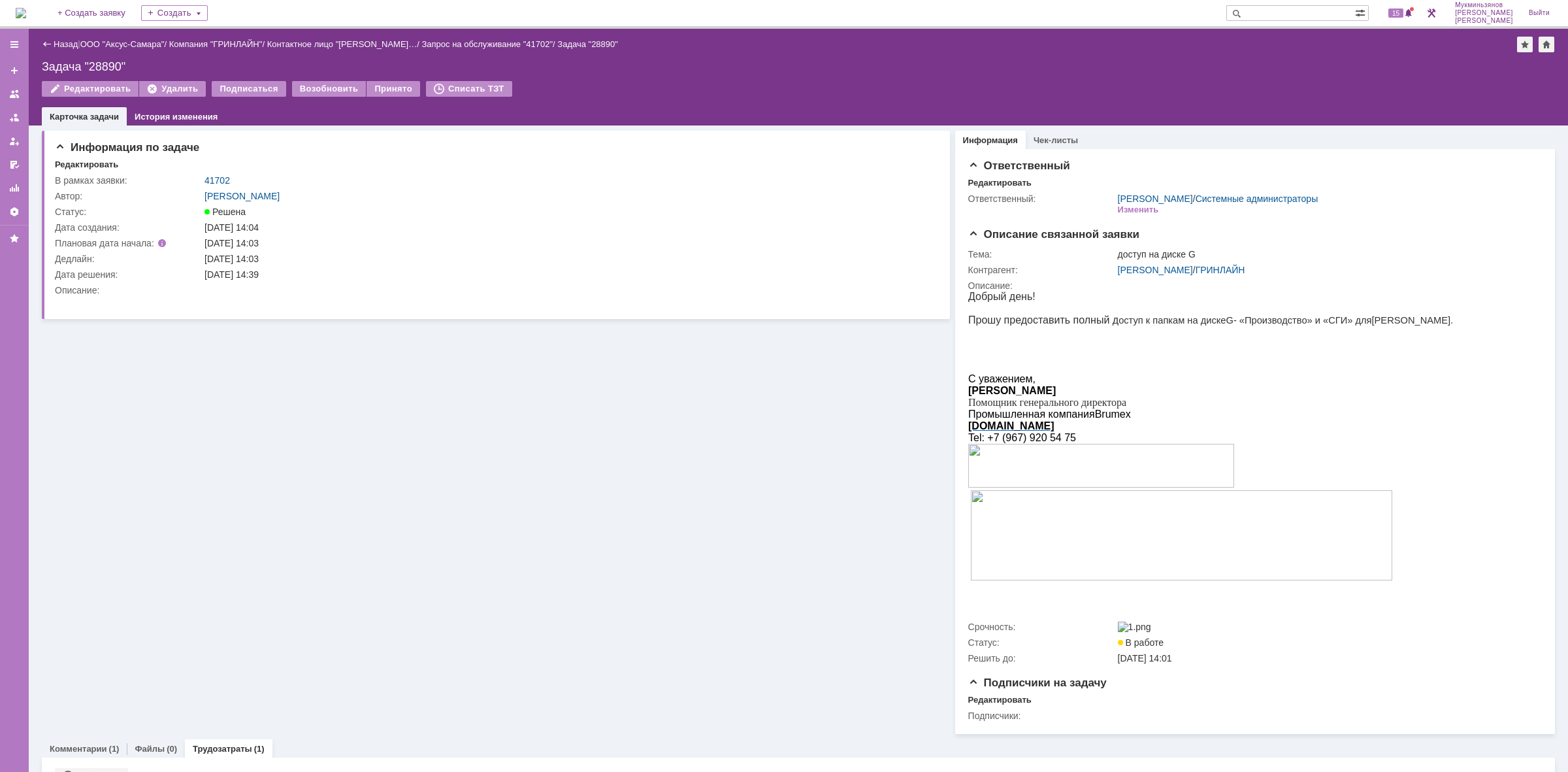
click at [26, 14] on img at bounding box center [21, 13] width 10 height 11
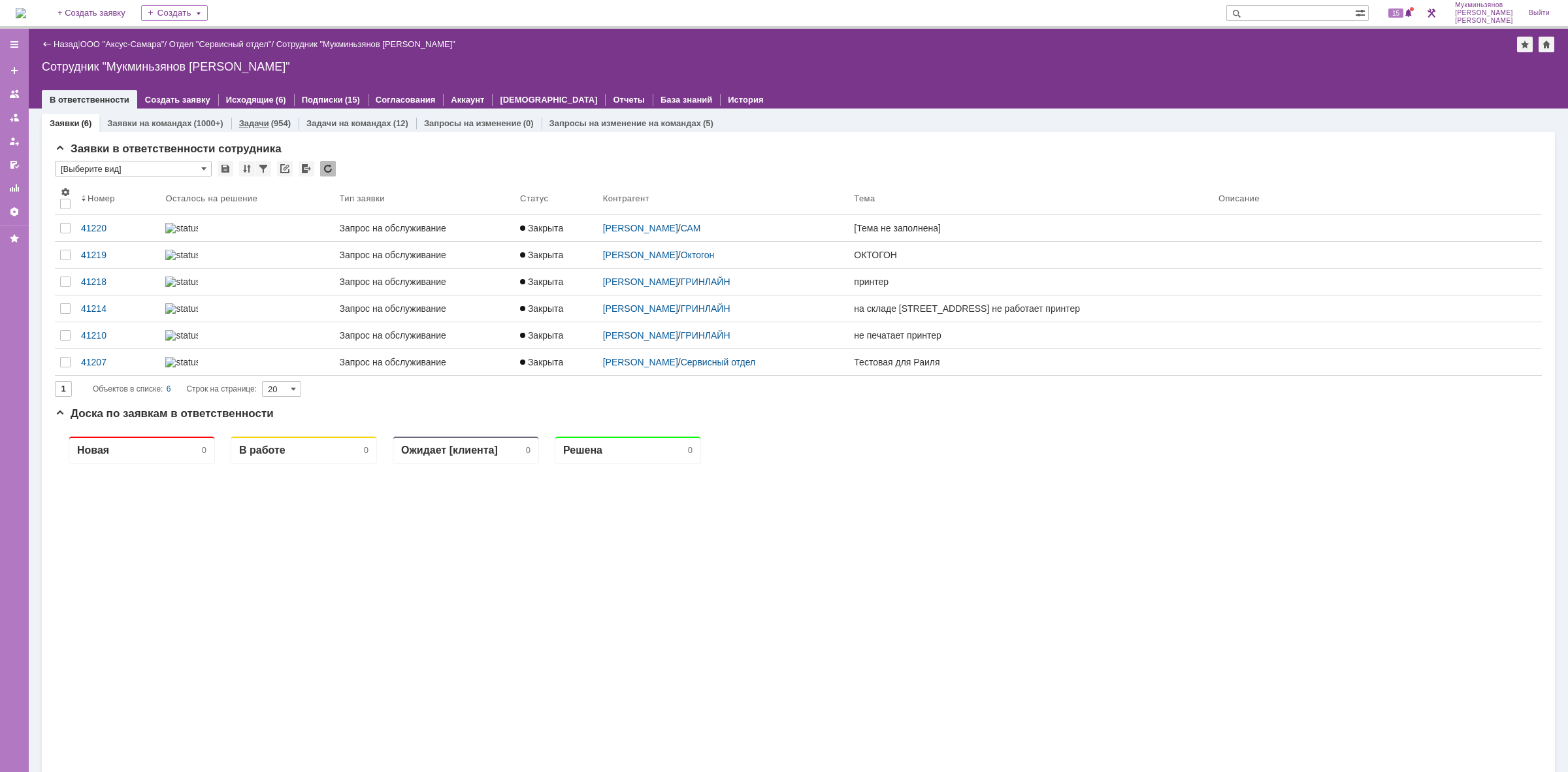
click at [248, 125] on link "Задачи" at bounding box center [254, 123] width 30 height 10
